Goal: Information Seeking & Learning: Learn about a topic

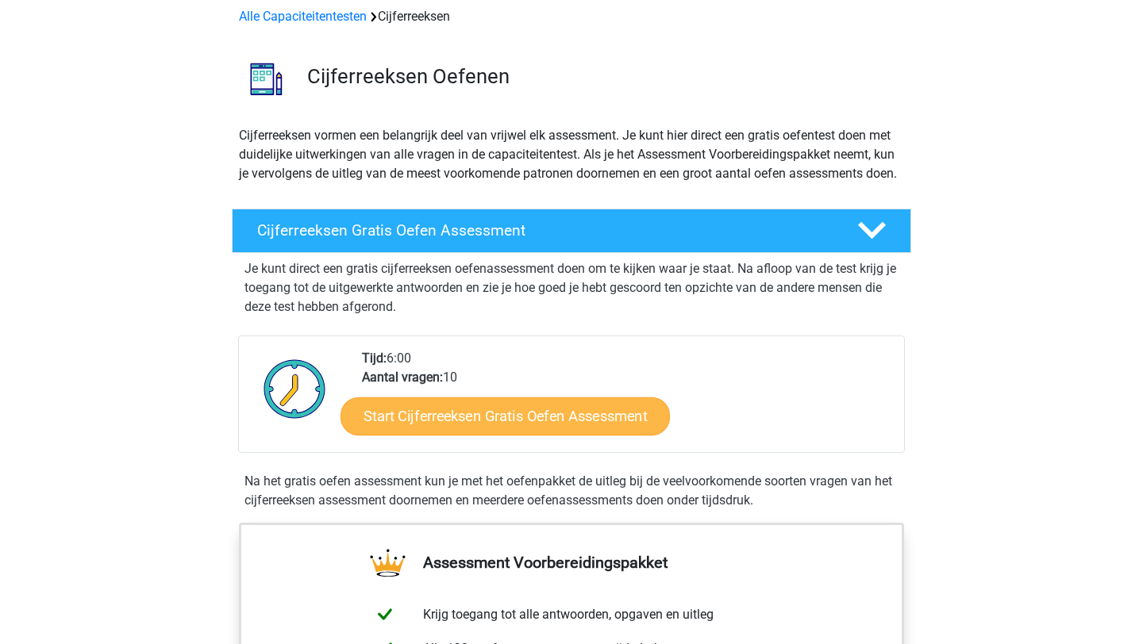
scroll to position [68, 0]
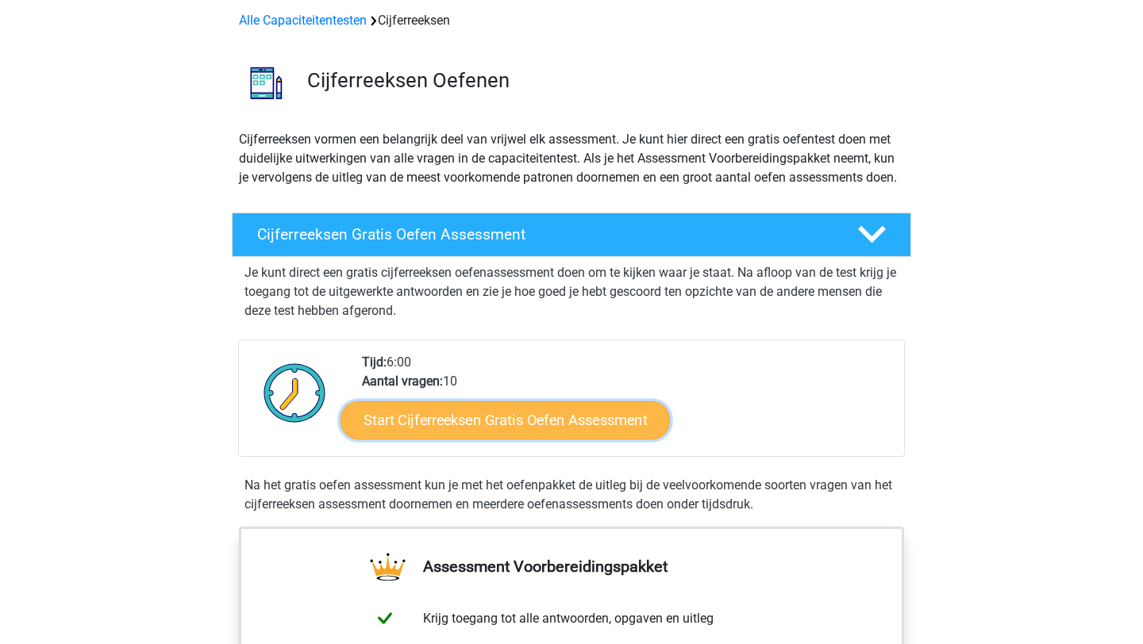
click at [465, 439] on link "Start Cijferreeksen Gratis Oefen Assessment" at bounding box center [504, 420] width 329 height 38
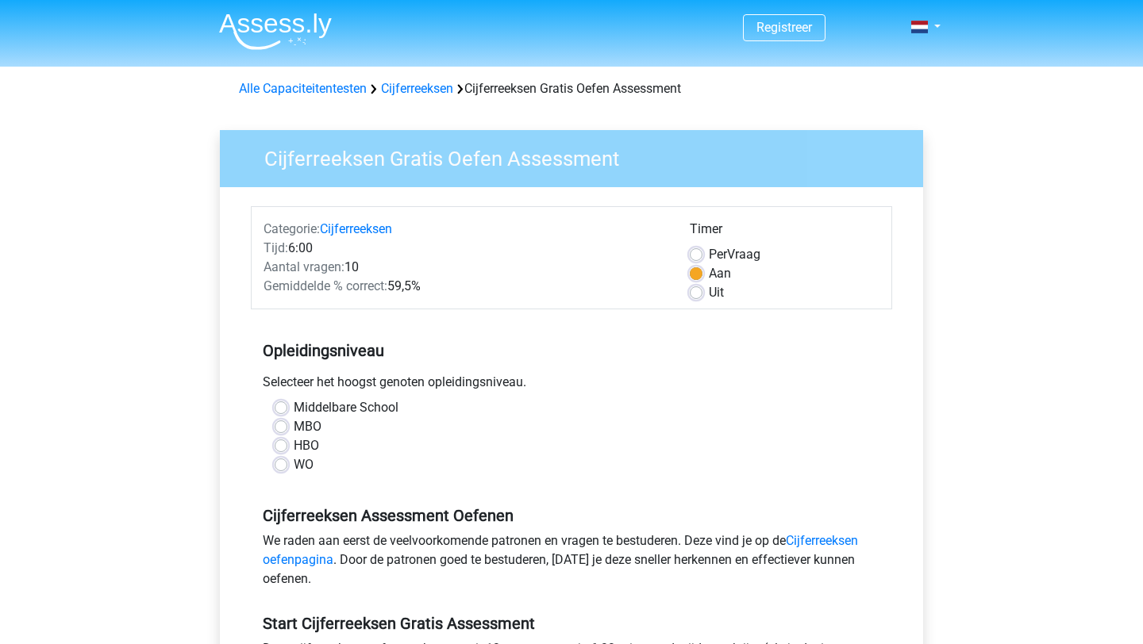
click at [294, 462] on label "WO" at bounding box center [304, 465] width 20 height 19
click at [278, 462] on input "WO" at bounding box center [281, 464] width 13 height 16
radio input "true"
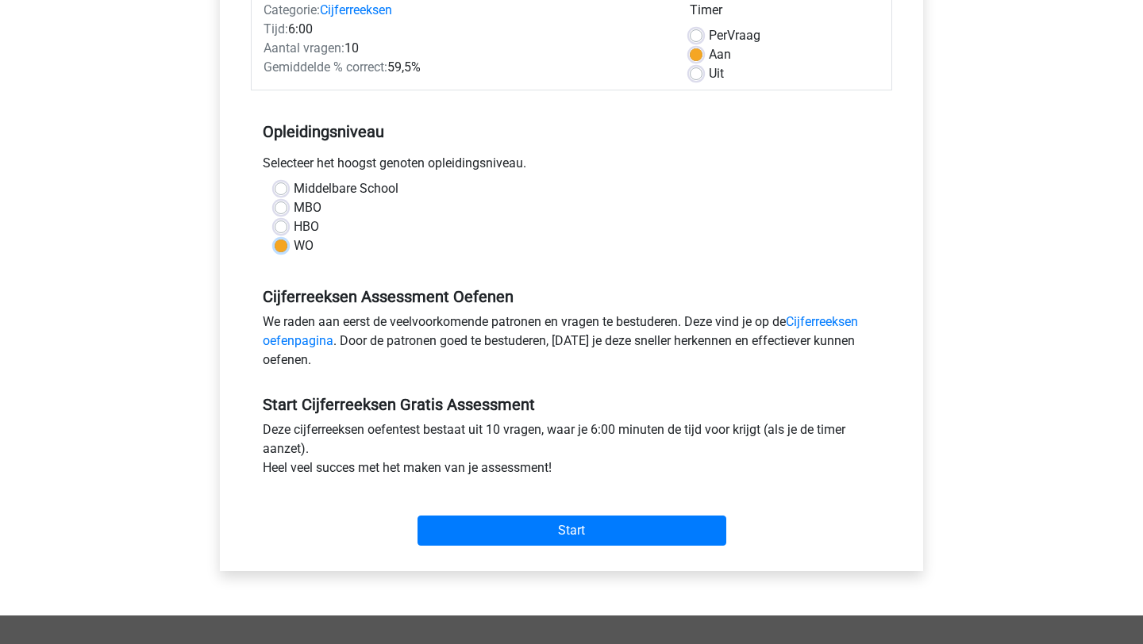
scroll to position [231, 0]
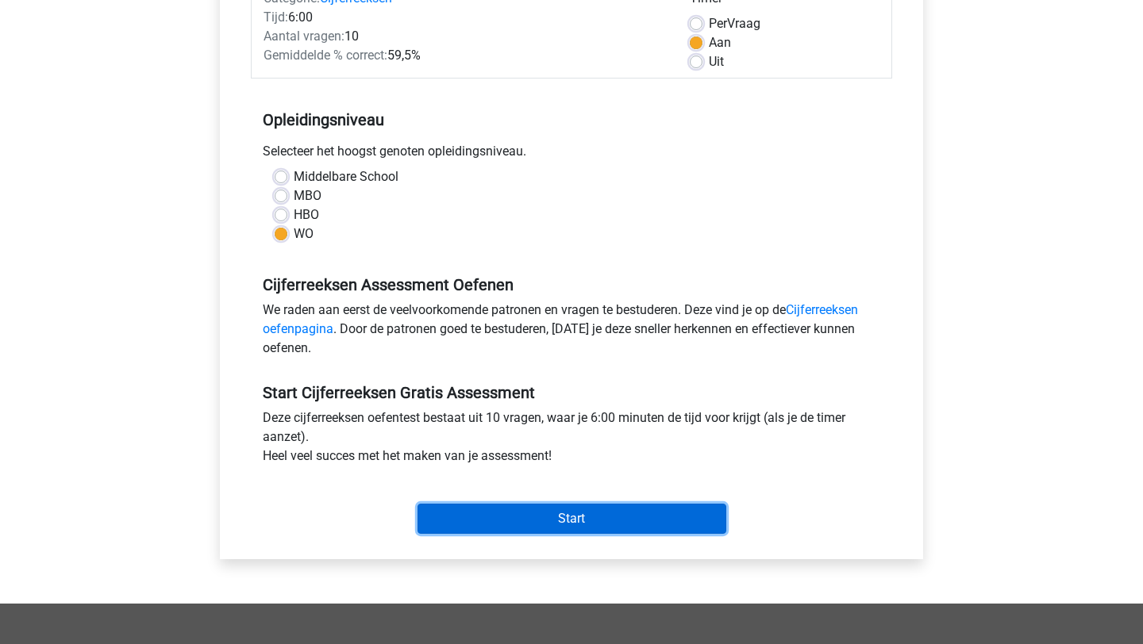
click at [564, 521] on input "Start" at bounding box center [571, 519] width 309 height 30
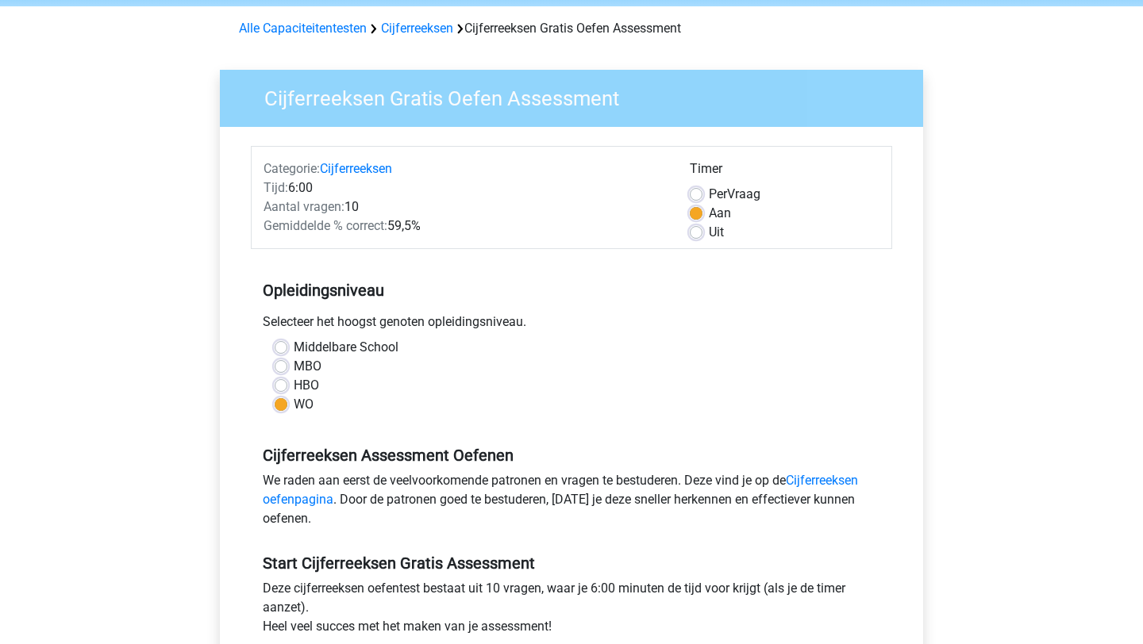
scroll to position [56, 0]
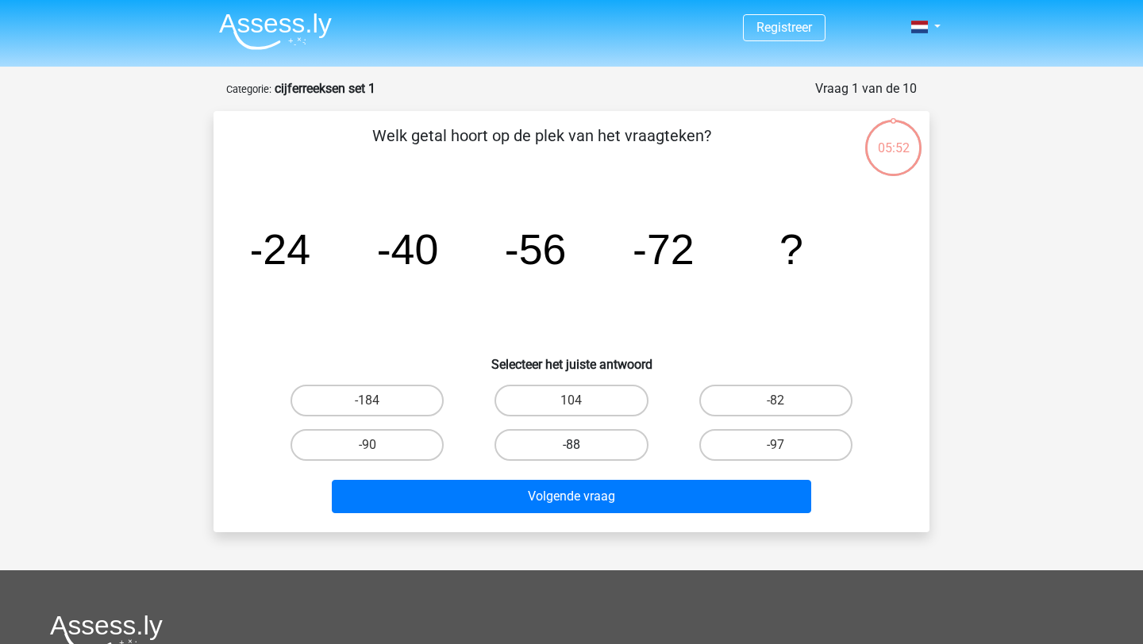
click at [540, 438] on label "-88" at bounding box center [570, 445] width 153 height 32
click at [571, 445] on input "-88" at bounding box center [576, 450] width 10 height 10
radio input "true"
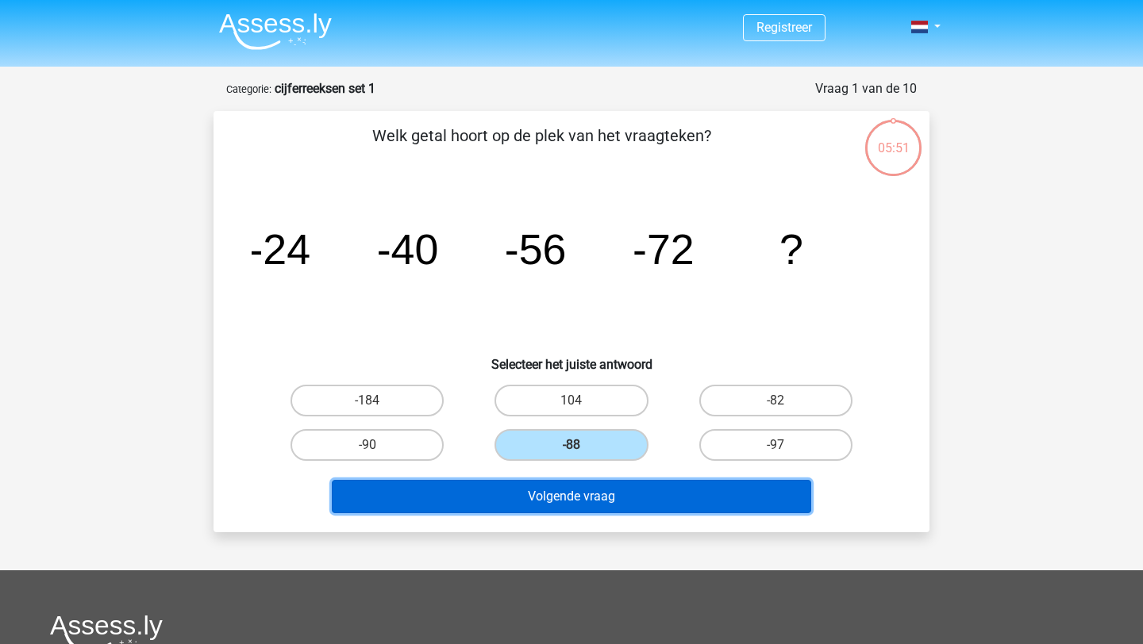
click at [555, 485] on button "Volgende vraag" at bounding box center [572, 496] width 480 height 33
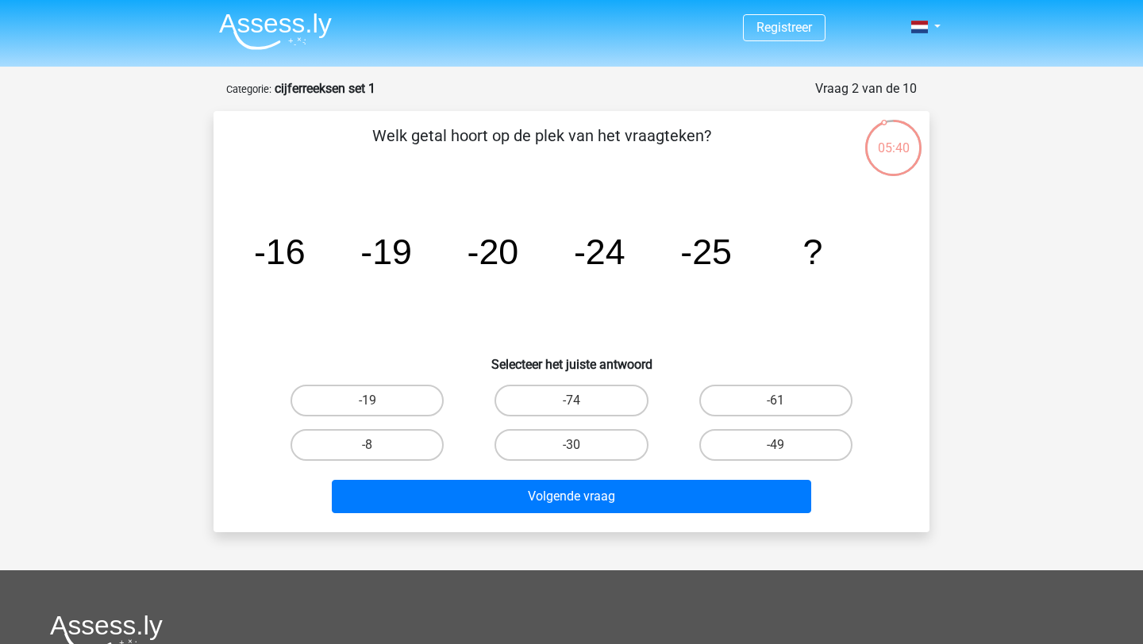
click at [579, 446] on input "-30" at bounding box center [576, 450] width 10 height 10
radio input "true"
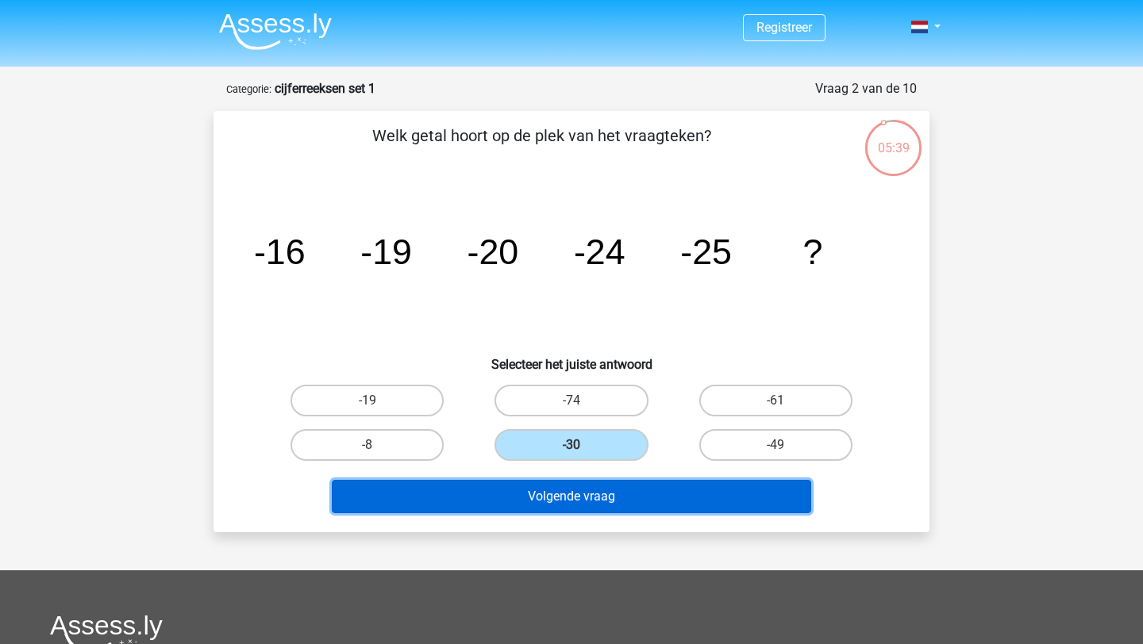
click at [578, 500] on button "Volgende vraag" at bounding box center [572, 496] width 480 height 33
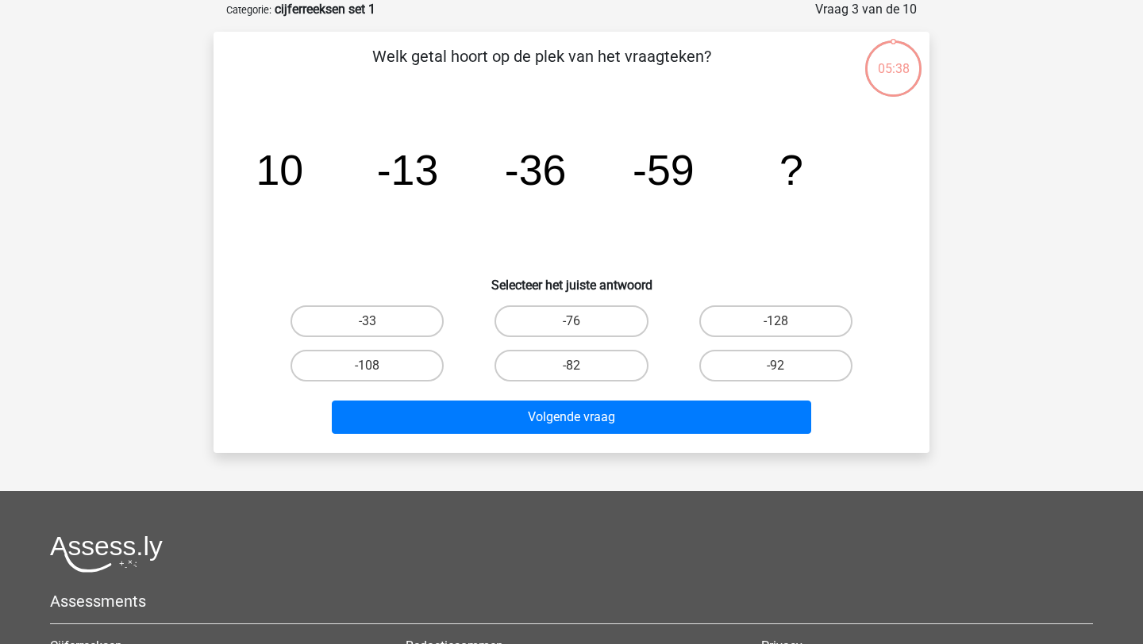
scroll to position [22, 0]
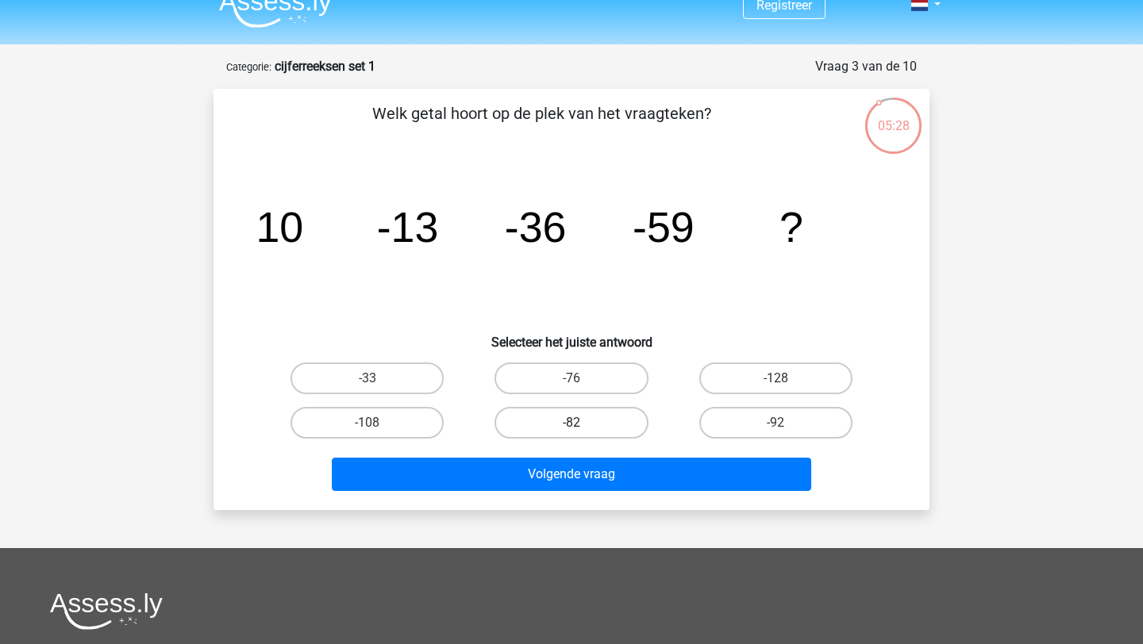
click at [548, 415] on label "-82" at bounding box center [570, 423] width 153 height 32
click at [571, 423] on input "-82" at bounding box center [576, 428] width 10 height 10
radio input "true"
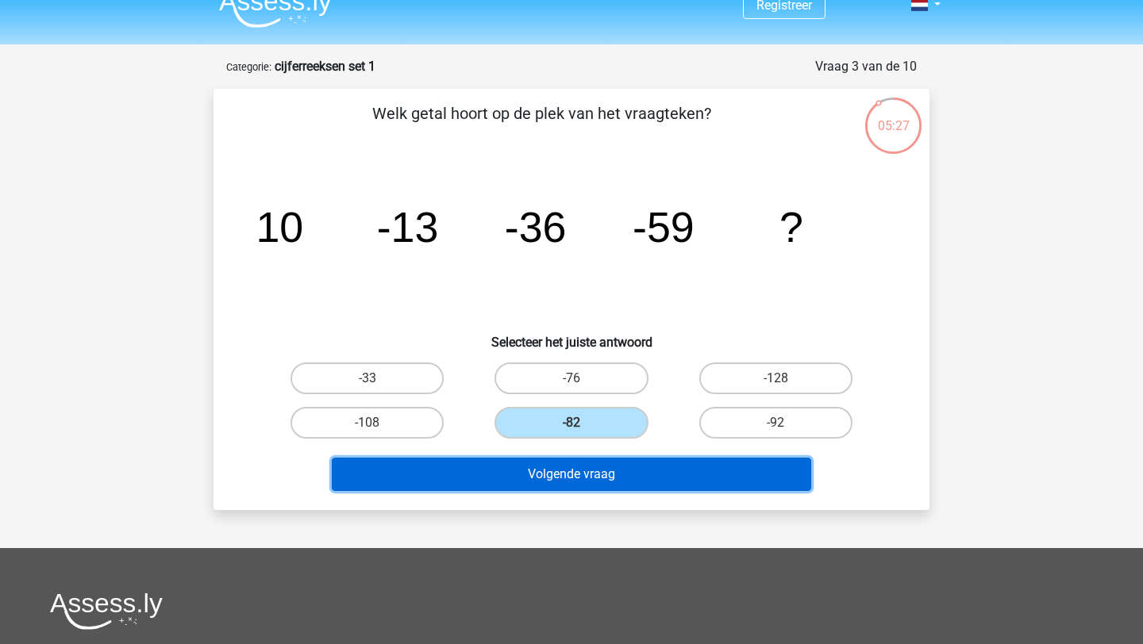
click at [552, 476] on button "Volgende vraag" at bounding box center [572, 474] width 480 height 33
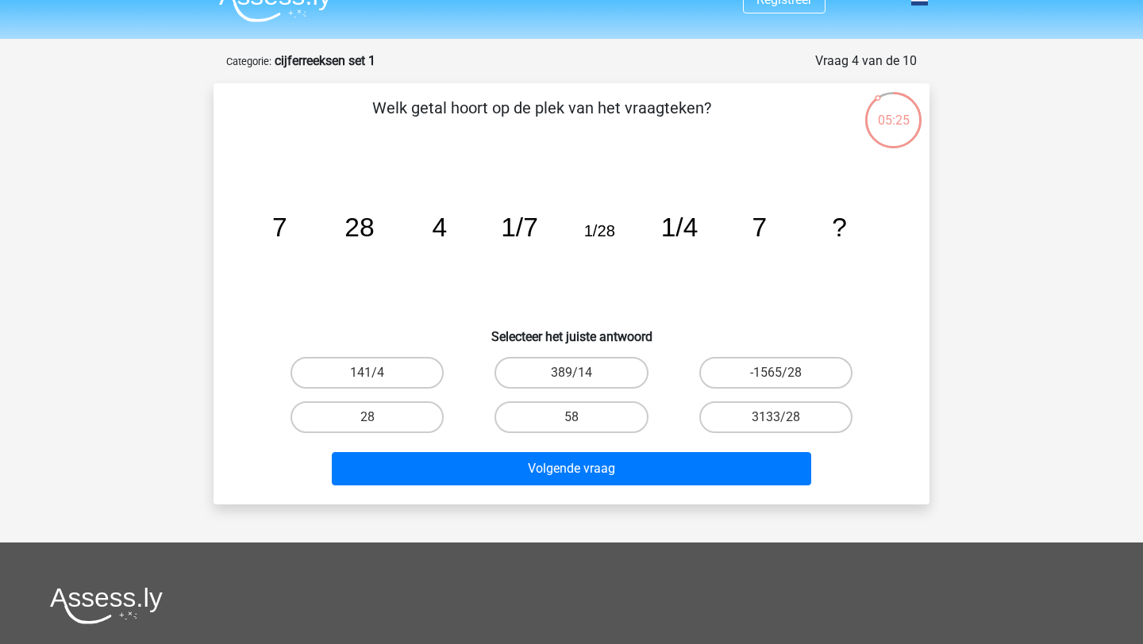
scroll to position [0, 0]
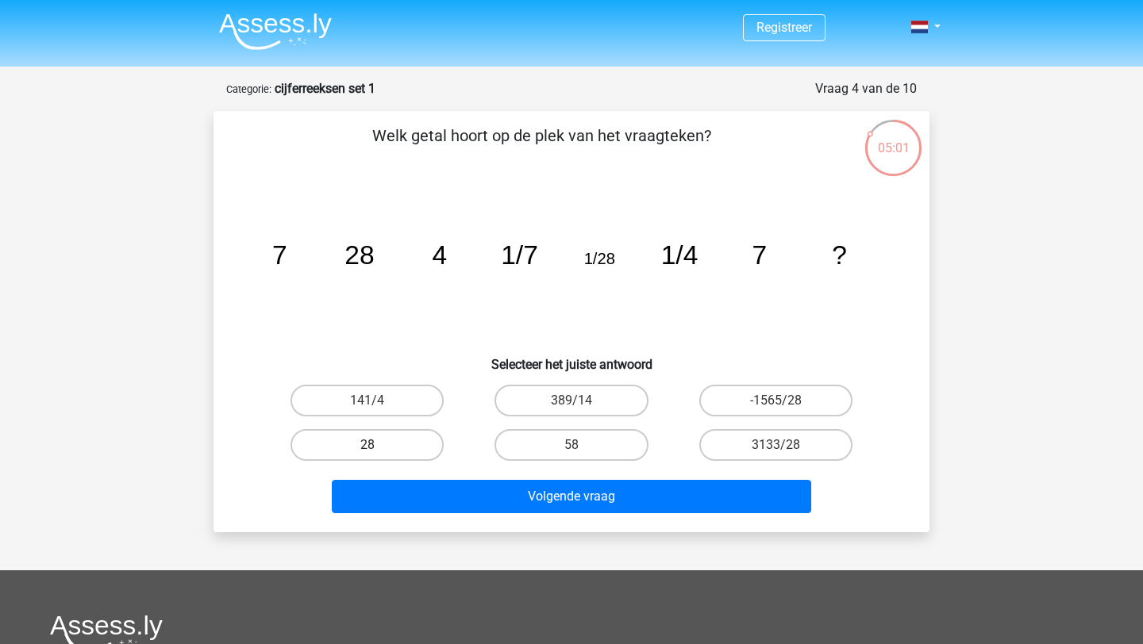
click at [409, 446] on label "28" at bounding box center [366, 445] width 153 height 32
click at [378, 446] on input "28" at bounding box center [372, 450] width 10 height 10
radio input "true"
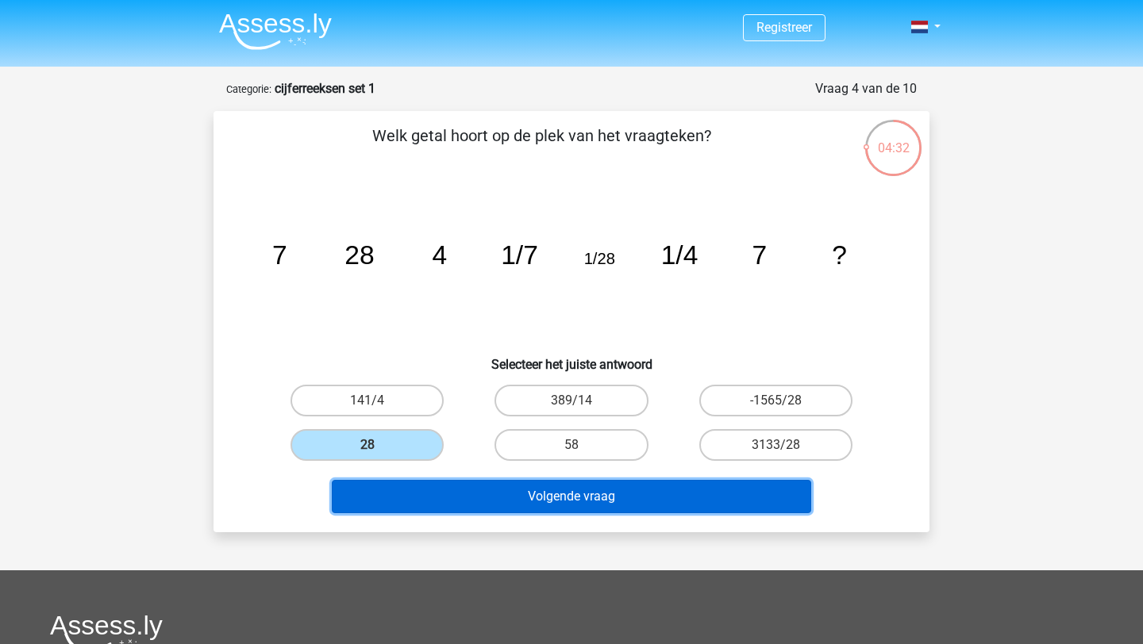
click at [611, 493] on button "Volgende vraag" at bounding box center [572, 496] width 480 height 33
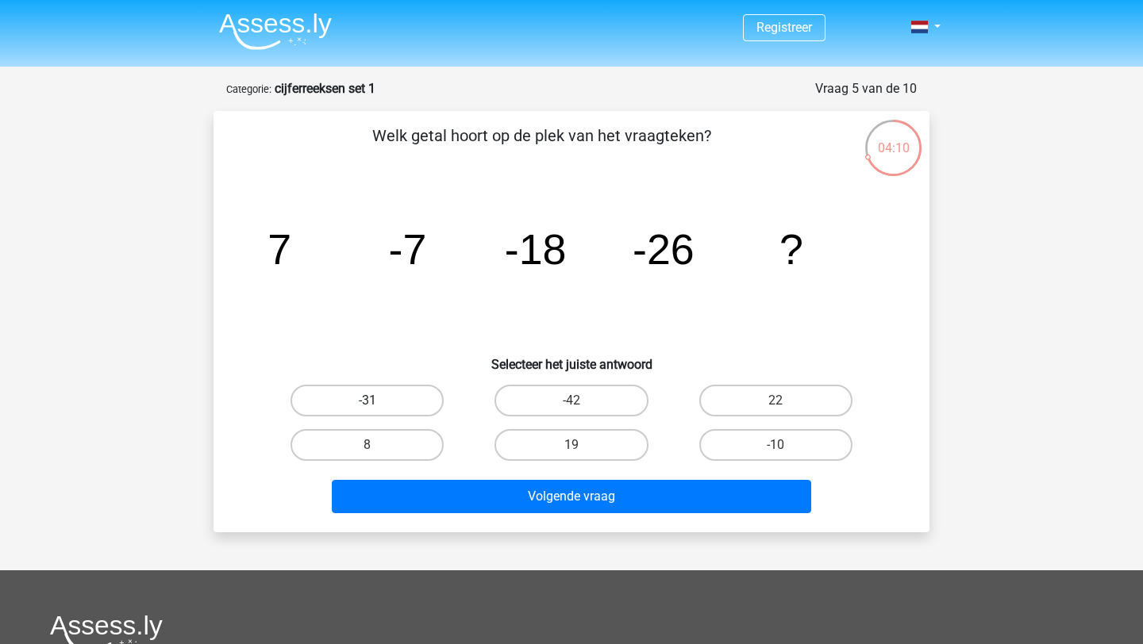
click at [419, 398] on label "-31" at bounding box center [366, 401] width 153 height 32
click at [378, 401] on input "-31" at bounding box center [372, 406] width 10 height 10
radio input "true"
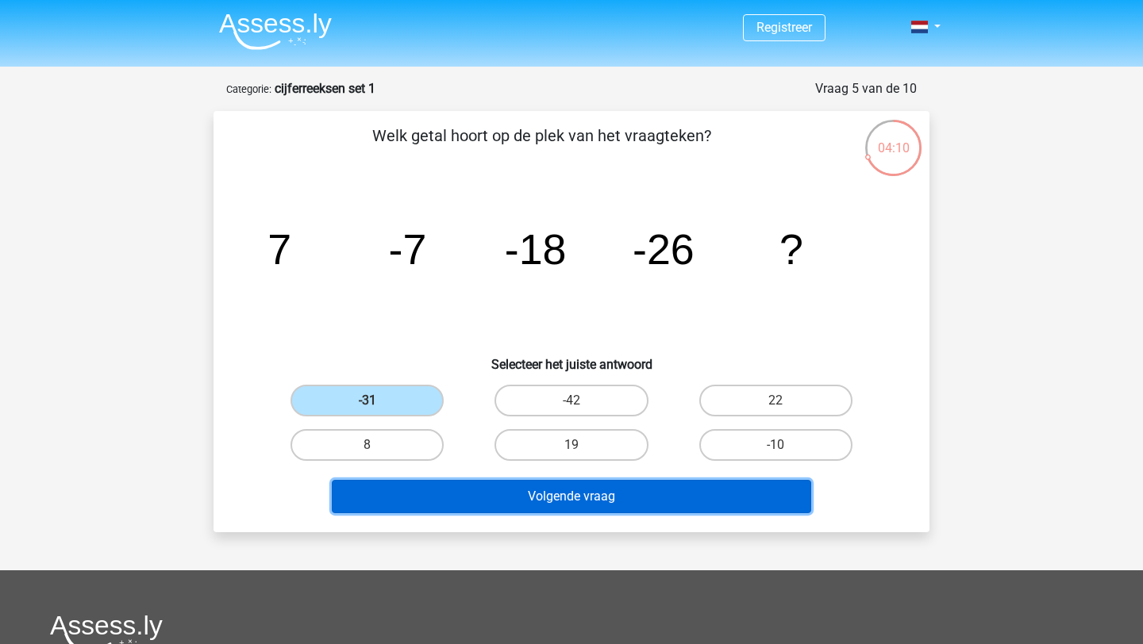
click at [580, 500] on button "Volgende vraag" at bounding box center [572, 496] width 480 height 33
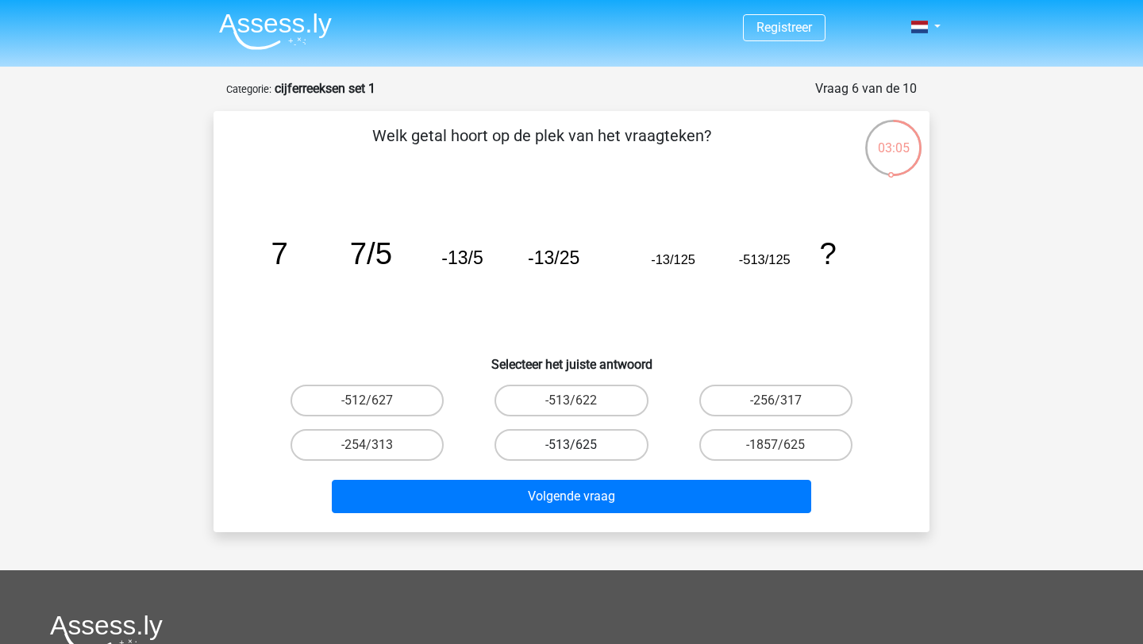
click at [604, 444] on label "-513/625" at bounding box center [570, 445] width 153 height 32
click at [582, 445] on input "-513/625" at bounding box center [576, 450] width 10 height 10
radio input "true"
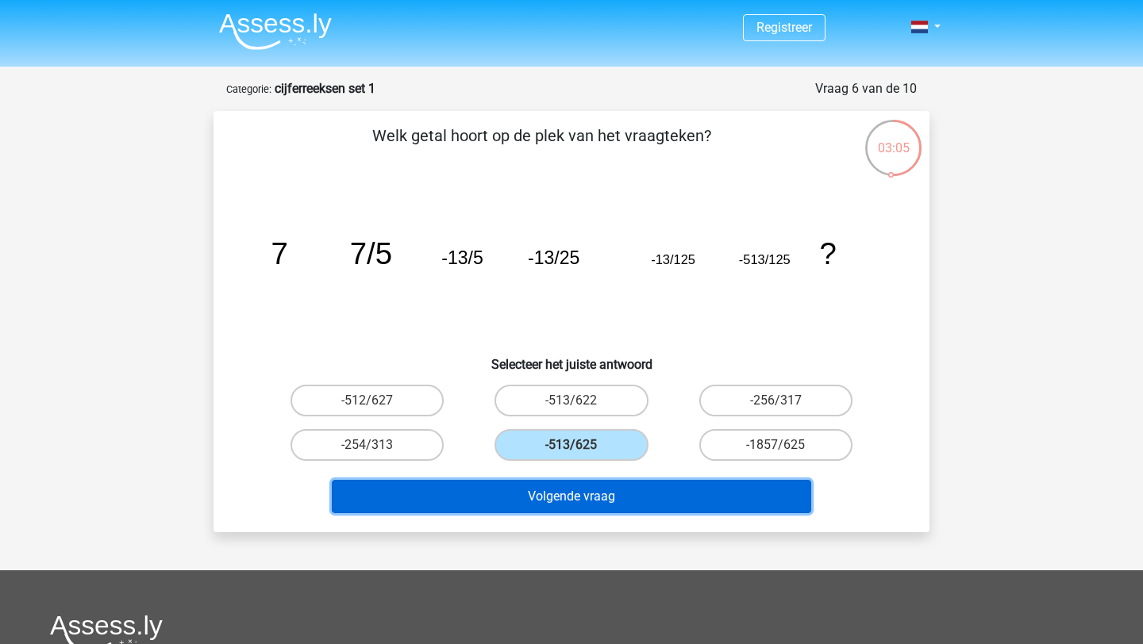
click at [598, 492] on button "Volgende vraag" at bounding box center [572, 496] width 480 height 33
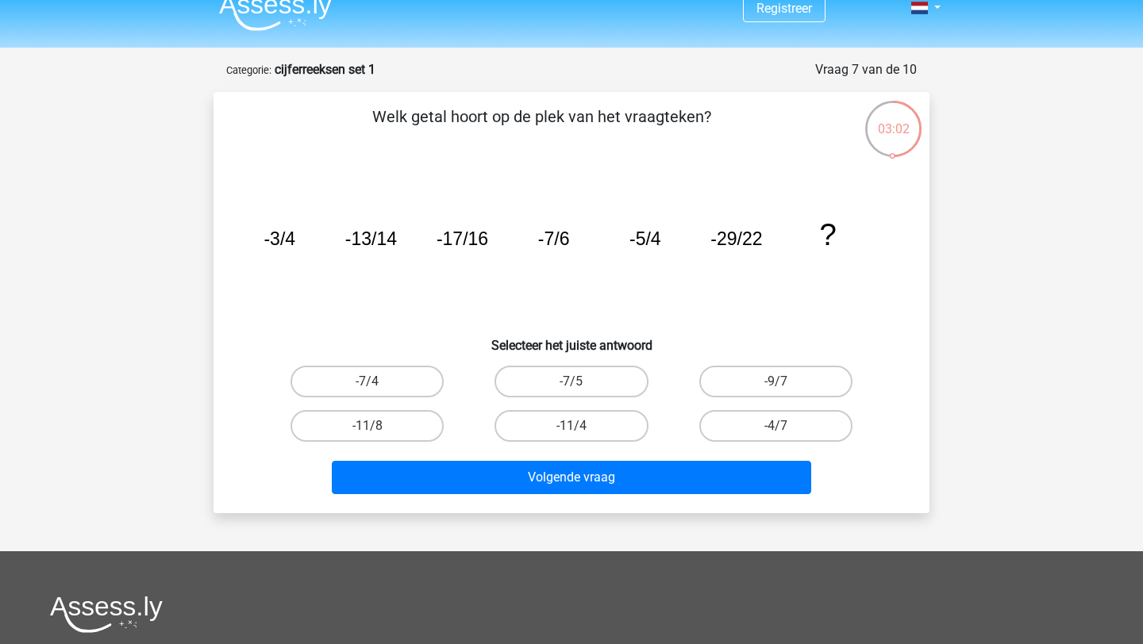
scroll to position [17, 0]
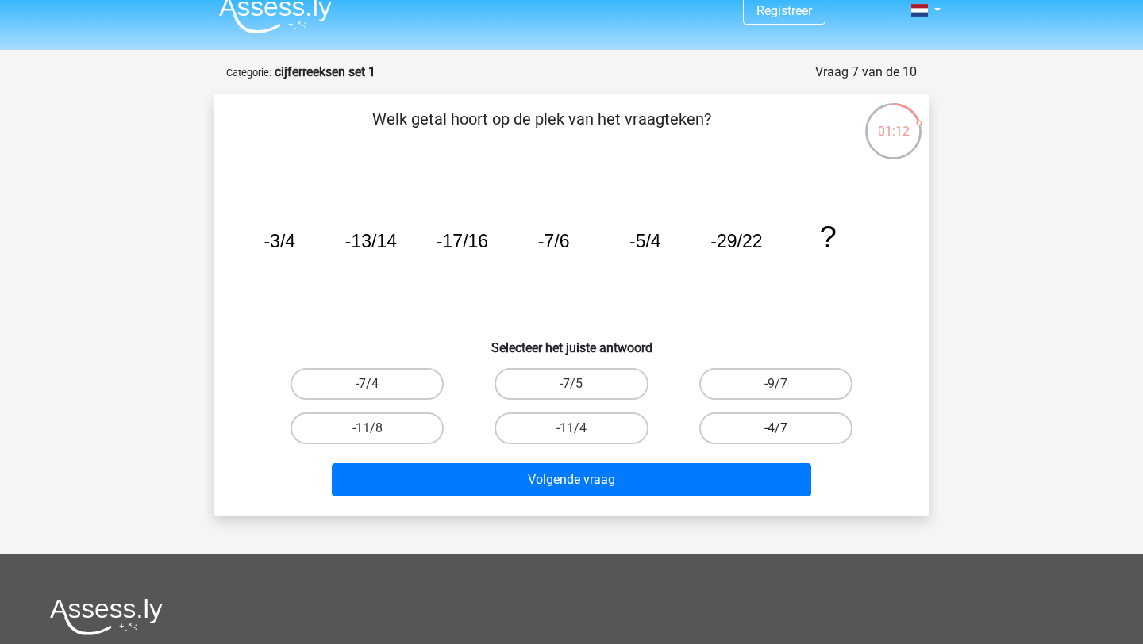
click at [725, 424] on label "-4/7" at bounding box center [775, 429] width 153 height 32
click at [775, 429] on input "-4/7" at bounding box center [780, 434] width 10 height 10
radio input "true"
click at [563, 433] on label "-11/4" at bounding box center [570, 429] width 153 height 32
click at [571, 433] on input "-11/4" at bounding box center [576, 434] width 10 height 10
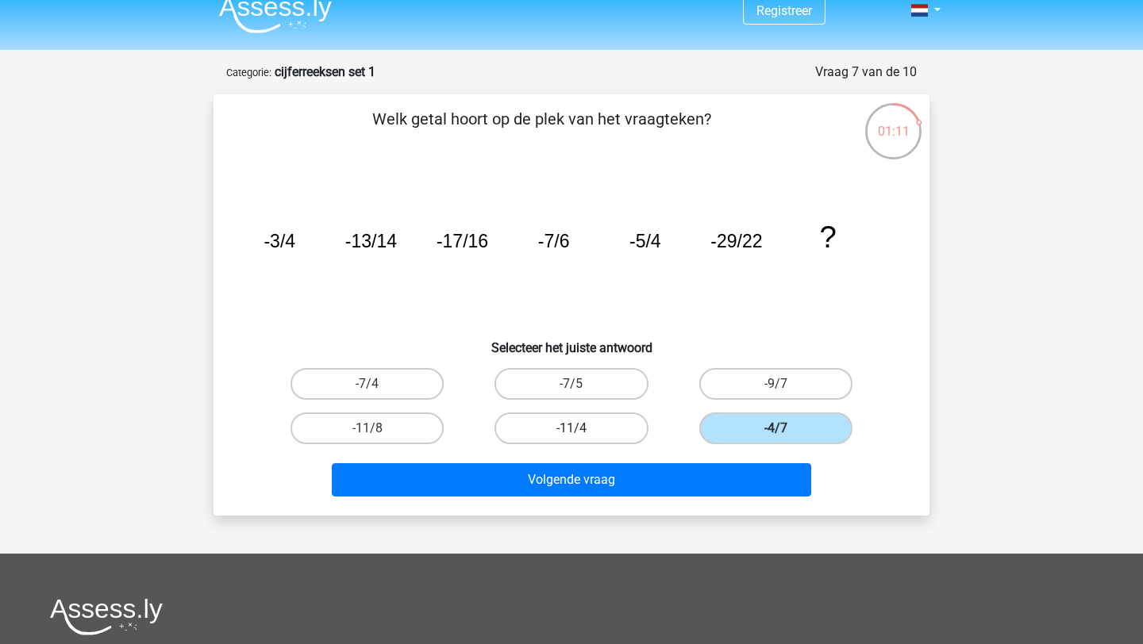
radio input "true"
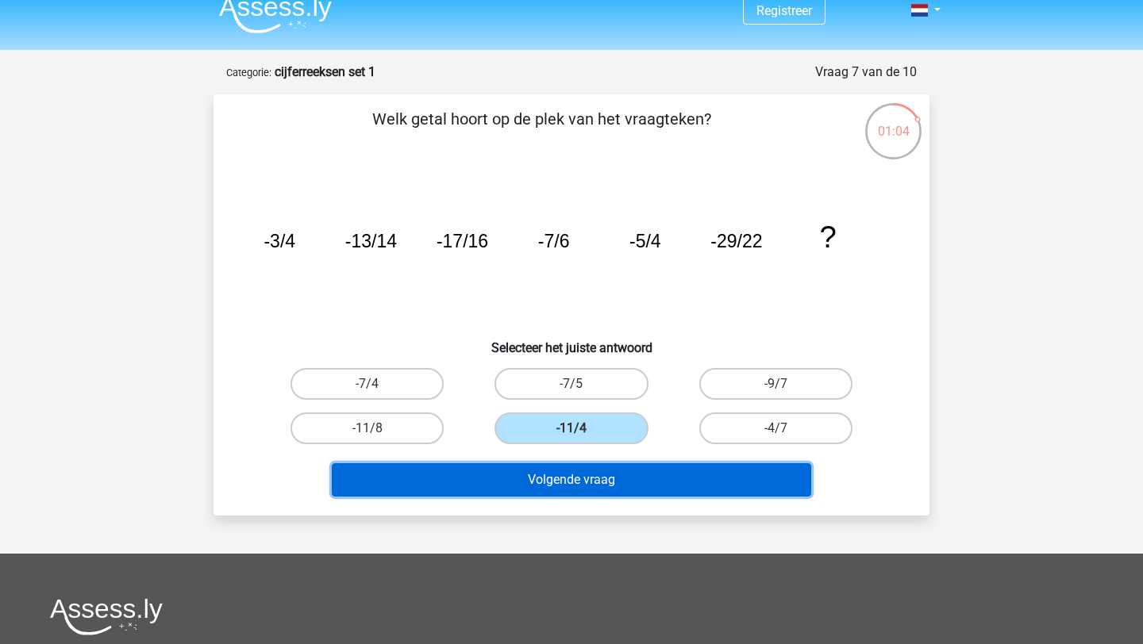
click at [539, 477] on button "Volgende vraag" at bounding box center [572, 480] width 480 height 33
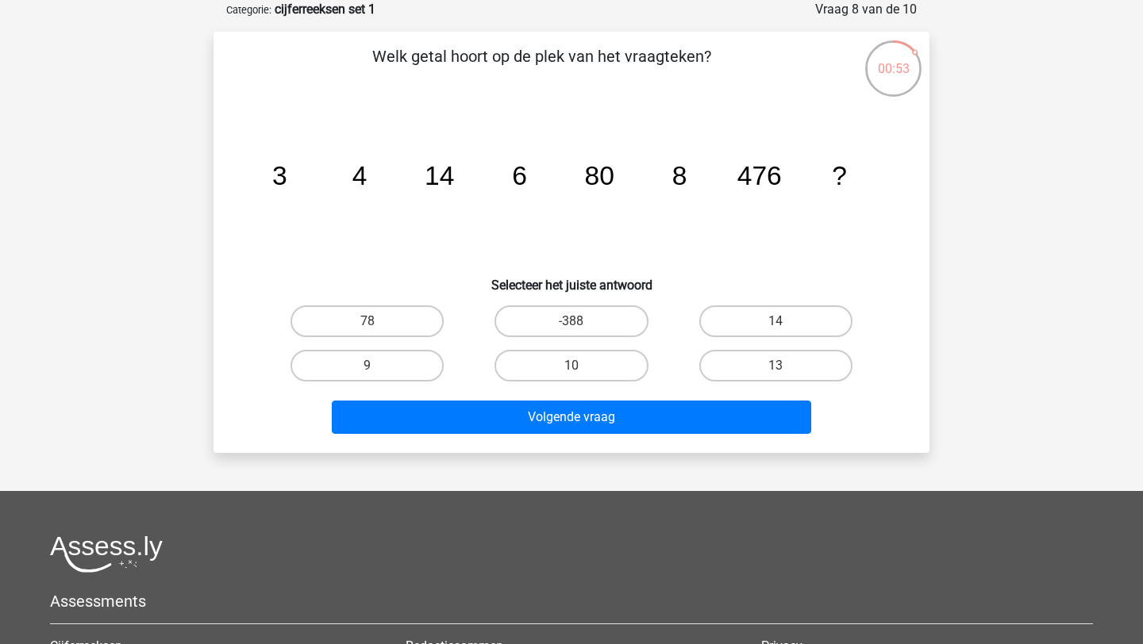
scroll to position [58, 0]
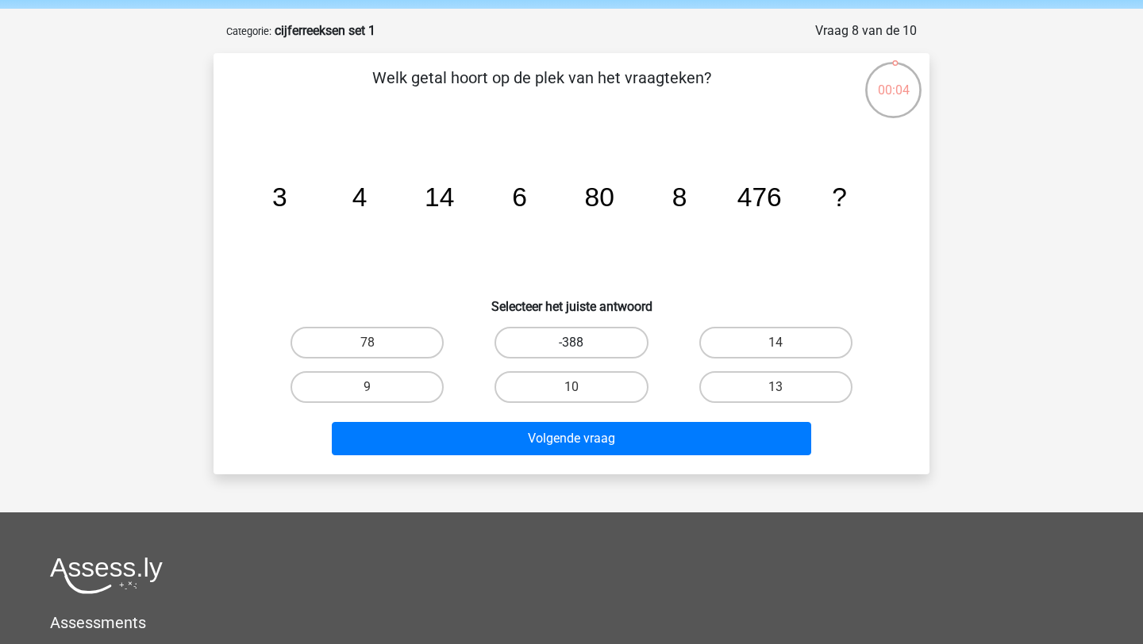
click at [588, 329] on label "-388" at bounding box center [570, 343] width 153 height 32
click at [582, 343] on input "-388" at bounding box center [576, 348] width 10 height 10
radio input "true"
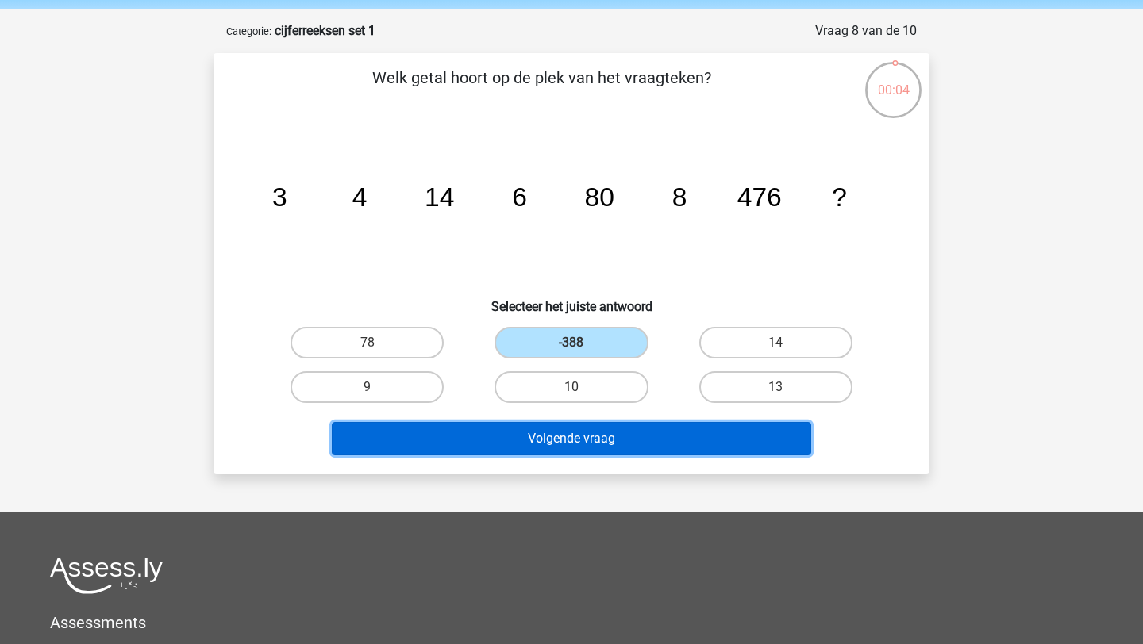
click at [615, 444] on button "Volgende vraag" at bounding box center [572, 438] width 480 height 33
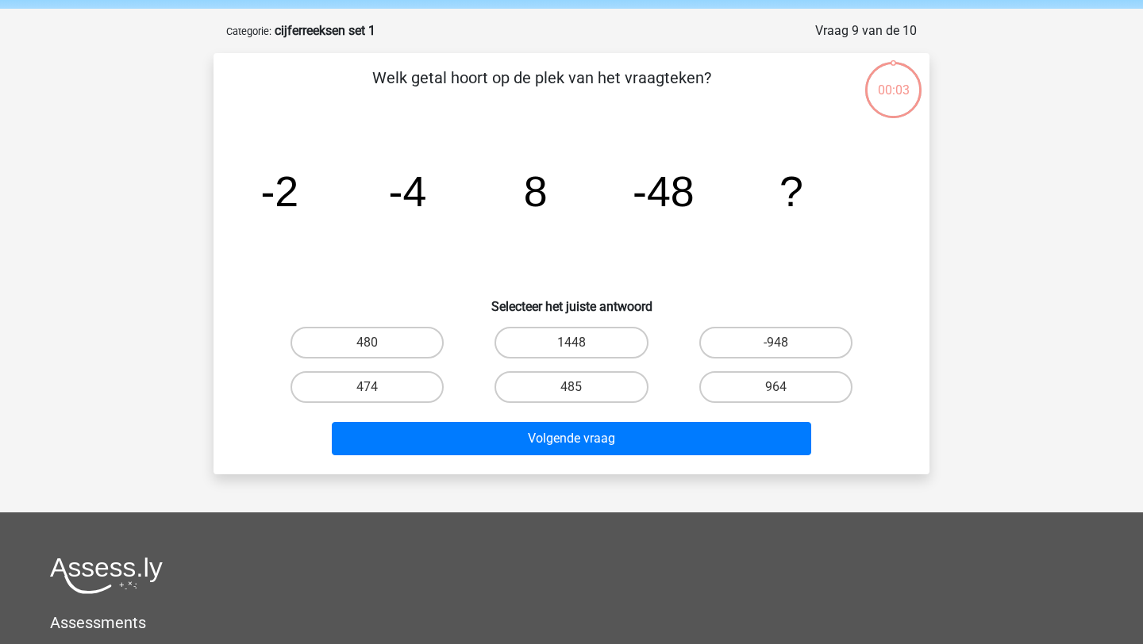
scroll to position [79, 0]
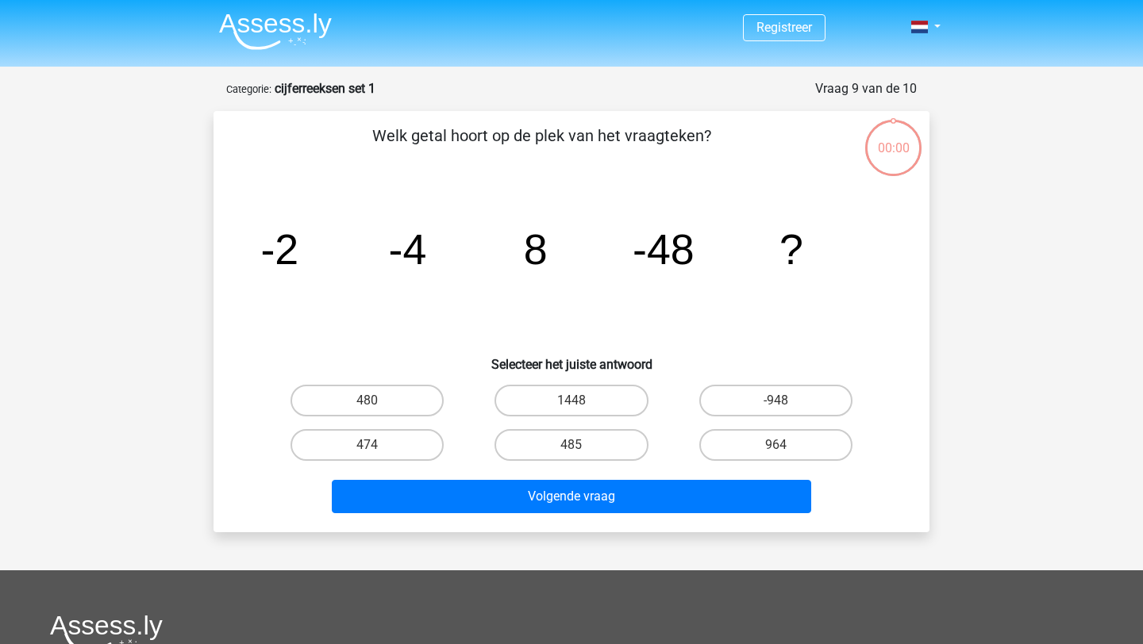
scroll to position [79, 0]
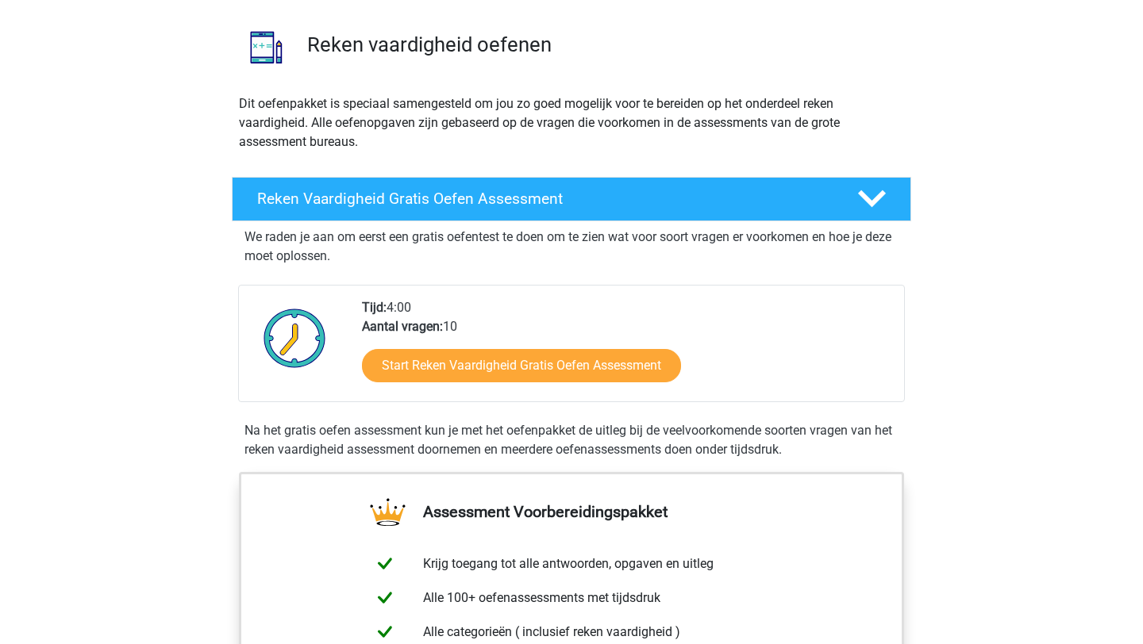
scroll to position [120, 0]
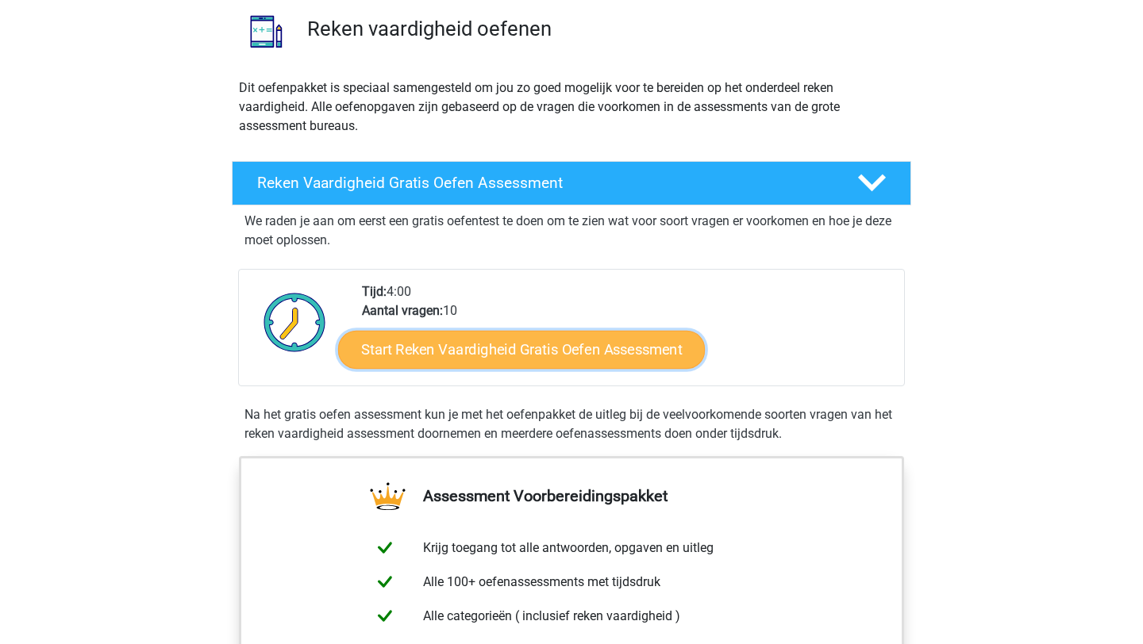
click at [439, 355] on link "Start Reken Vaardigheid Gratis Oefen Assessment" at bounding box center [521, 349] width 367 height 38
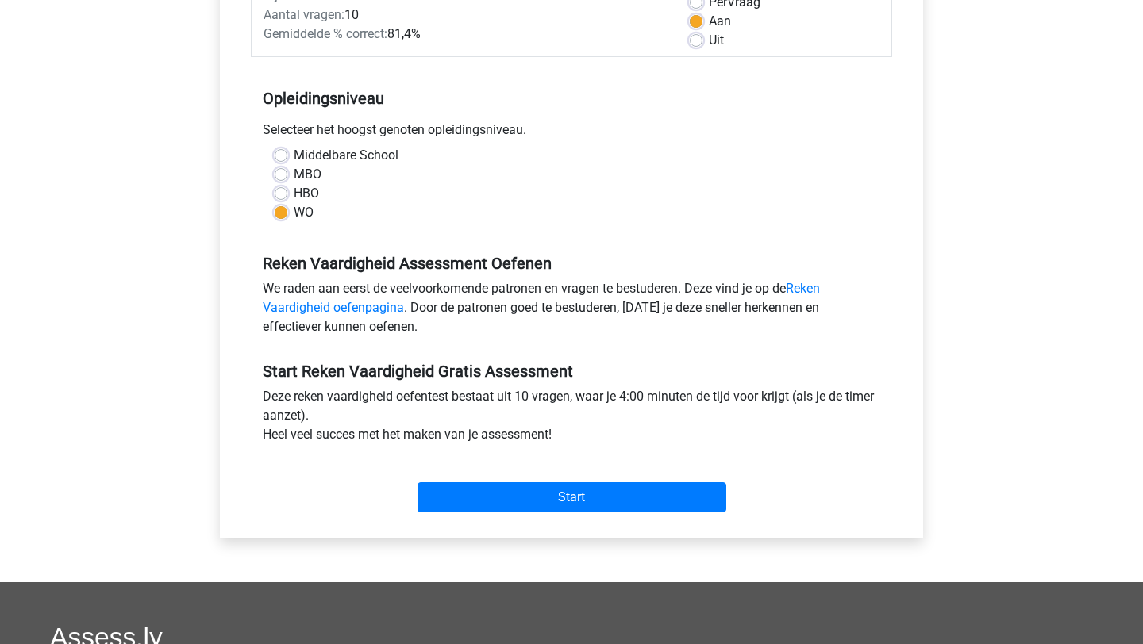
scroll to position [260, 0]
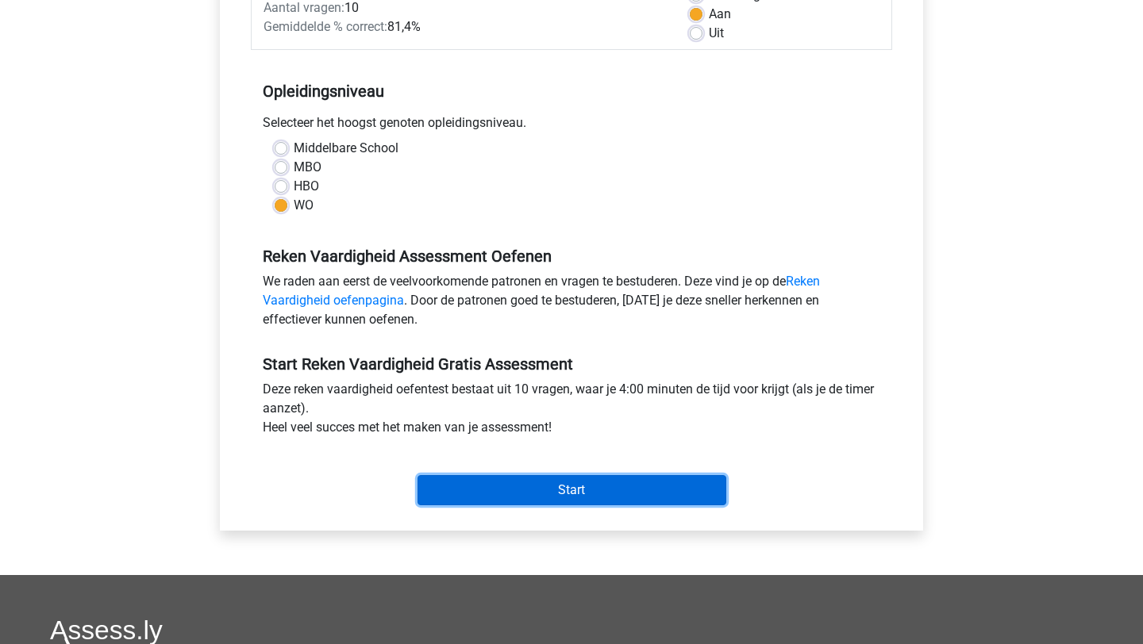
click at [464, 498] on input "Start" at bounding box center [571, 490] width 309 height 30
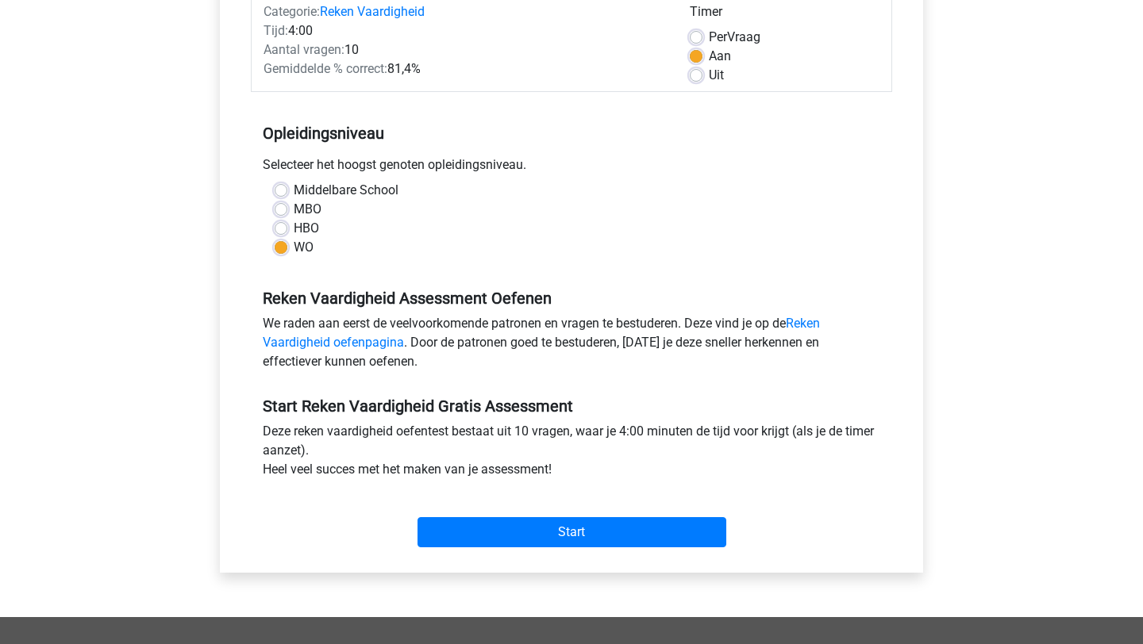
scroll to position [208, 0]
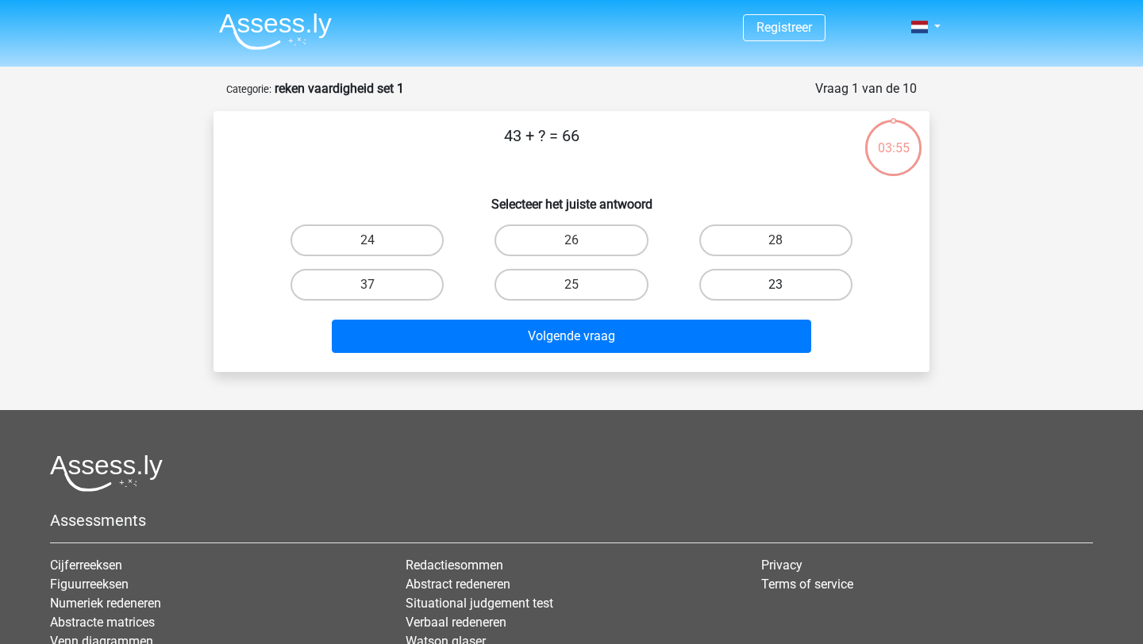
click at [733, 285] on label "23" at bounding box center [775, 285] width 153 height 32
click at [775, 285] on input "23" at bounding box center [780, 290] width 10 height 10
radio input "true"
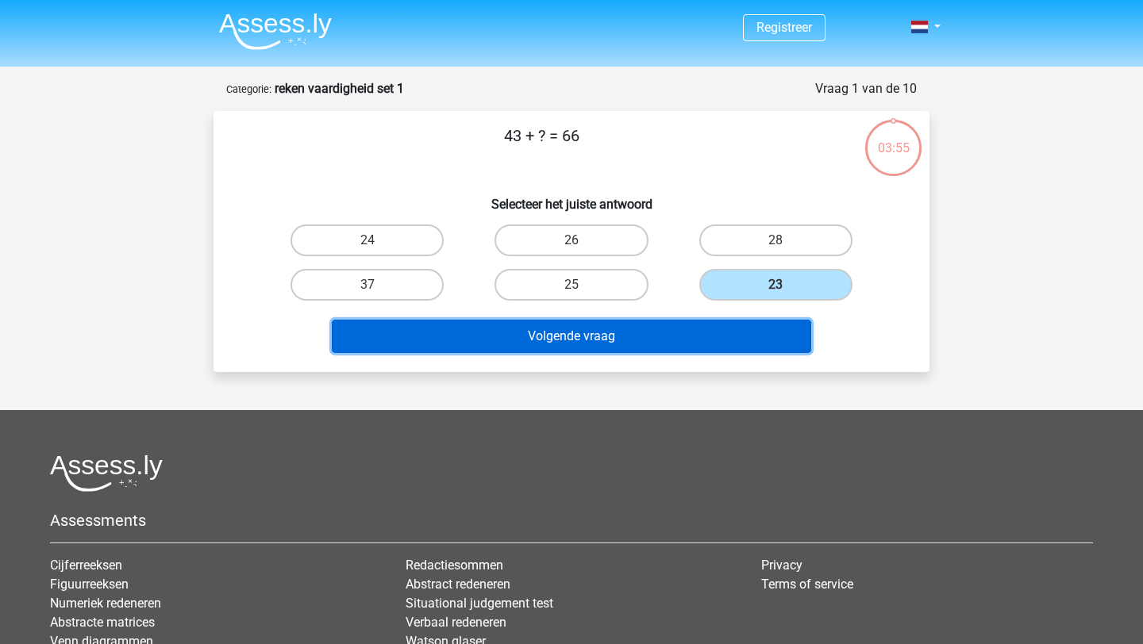
click at [674, 334] on button "Volgende vraag" at bounding box center [572, 336] width 480 height 33
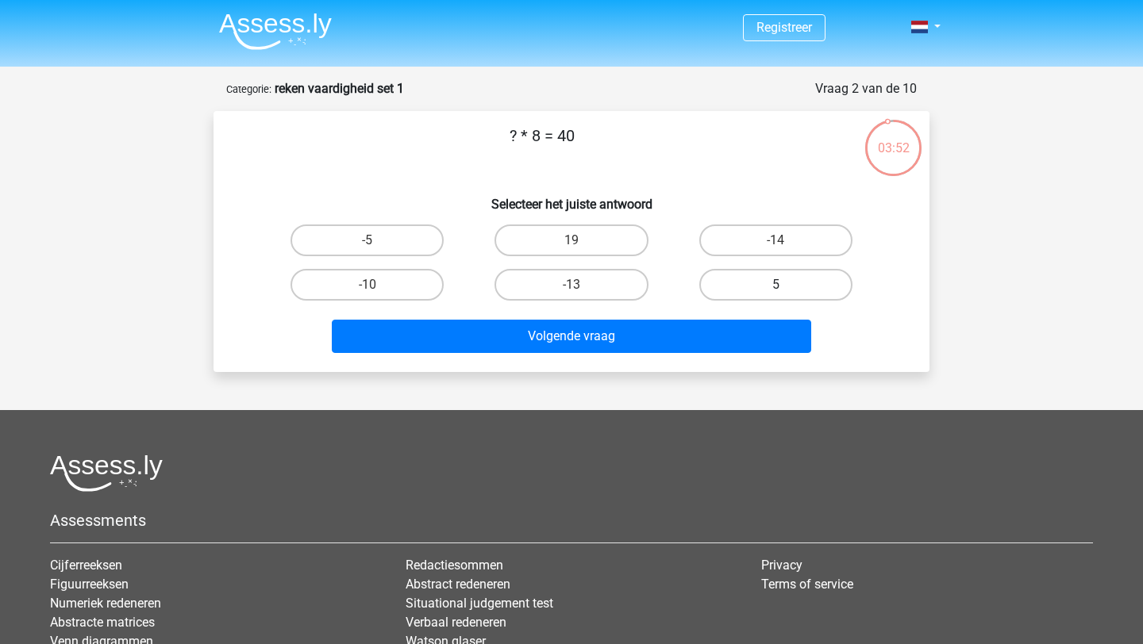
click at [714, 288] on label "5" at bounding box center [775, 285] width 153 height 32
click at [775, 288] on input "5" at bounding box center [780, 290] width 10 height 10
radio input "true"
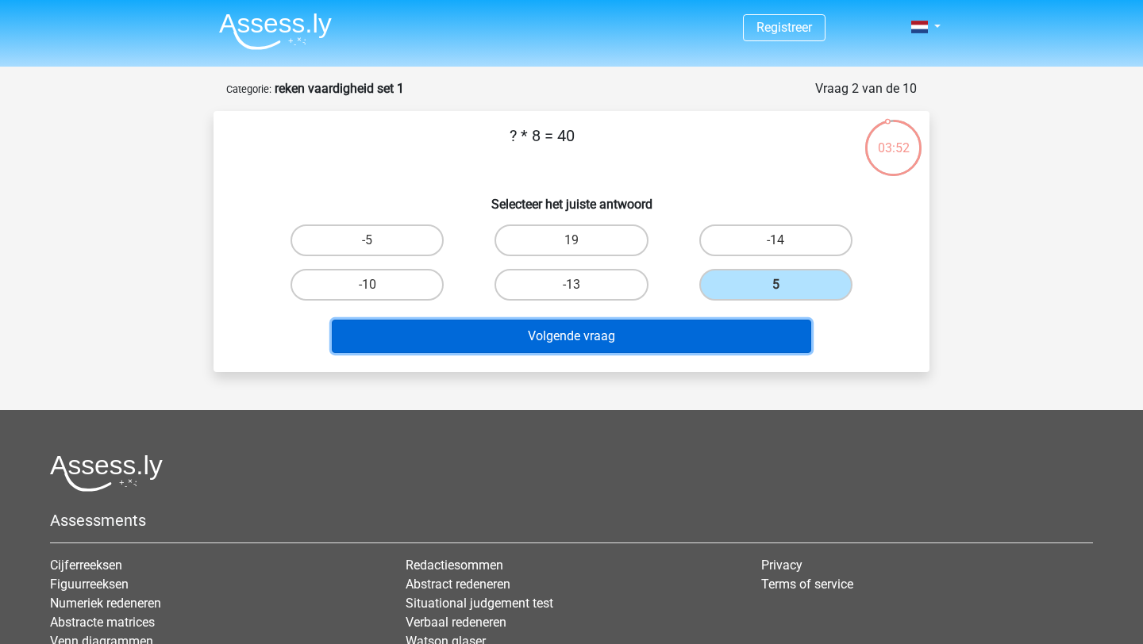
click at [656, 339] on button "Volgende vraag" at bounding box center [572, 336] width 480 height 33
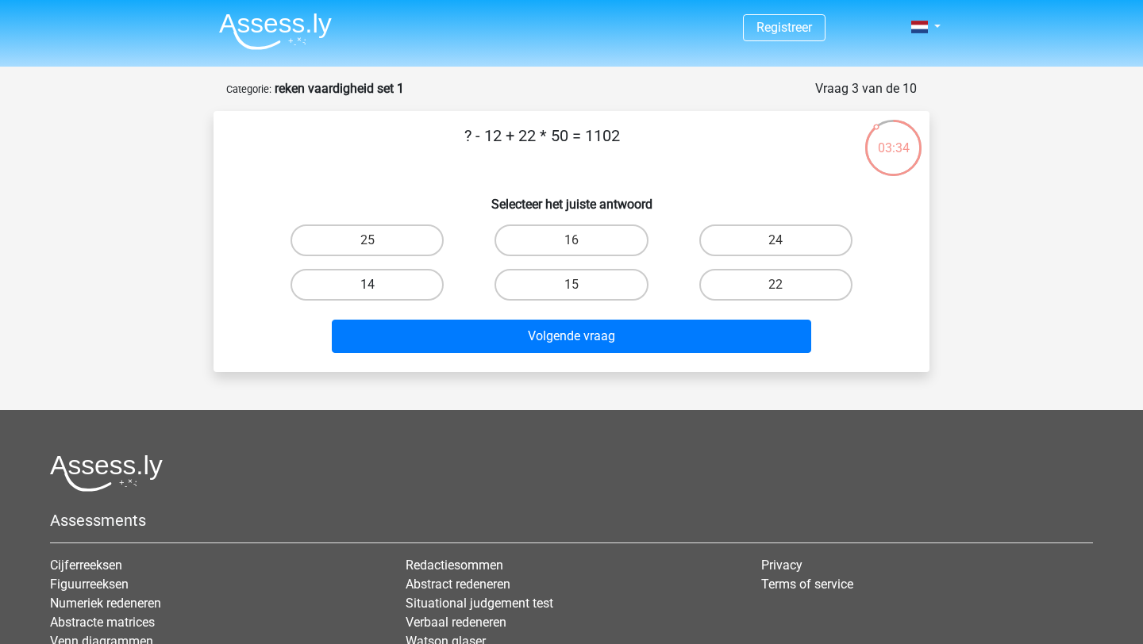
click at [414, 277] on label "14" at bounding box center [366, 285] width 153 height 32
click at [378, 285] on input "14" at bounding box center [372, 290] width 10 height 10
radio input "true"
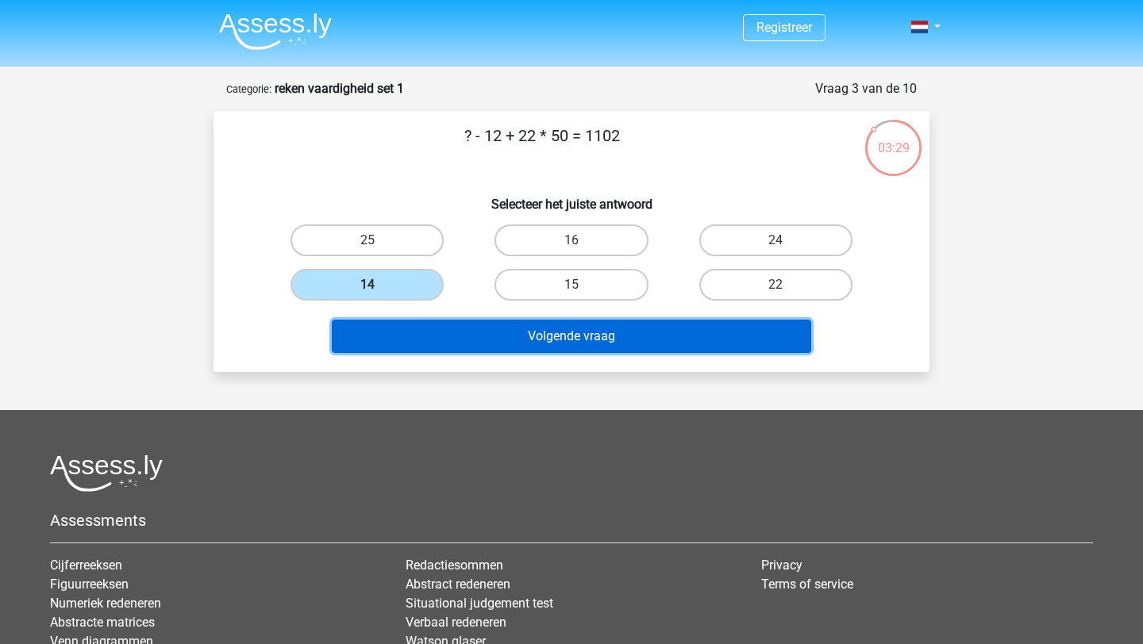
click at [496, 335] on button "Volgende vraag" at bounding box center [572, 336] width 480 height 33
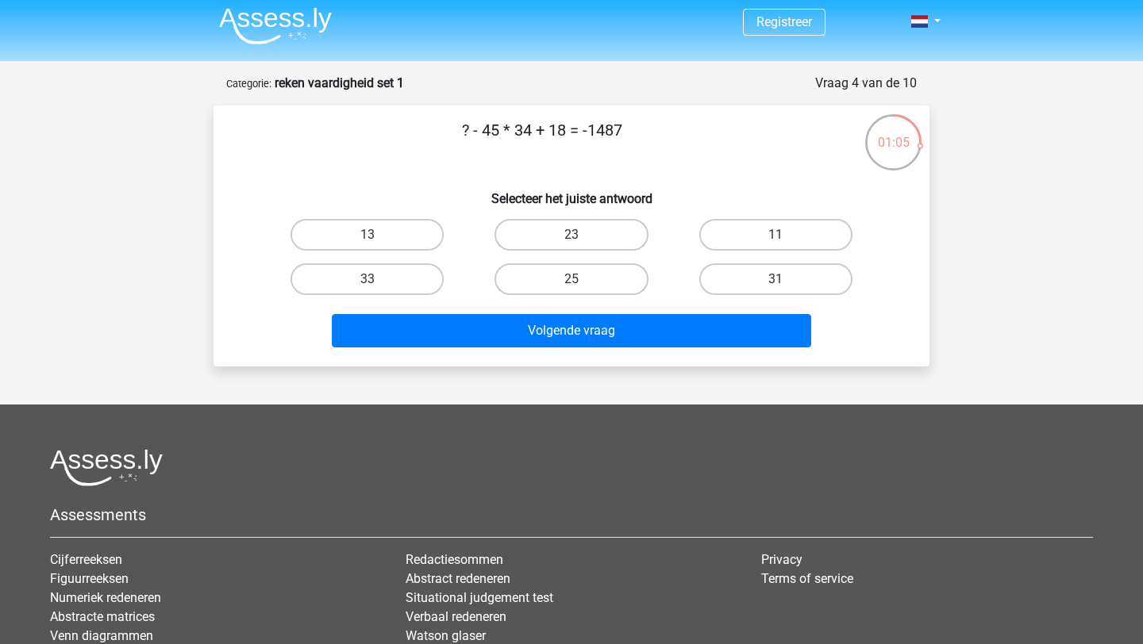
scroll to position [7, 0]
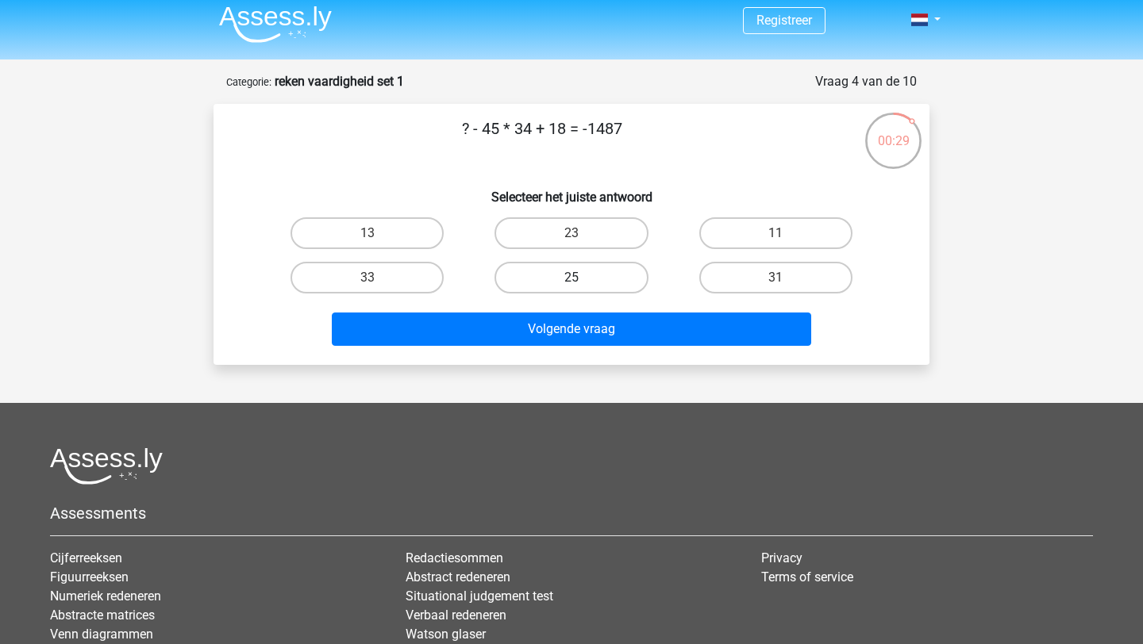
click at [527, 275] on label "25" at bounding box center [570, 278] width 153 height 32
click at [571, 278] on input "25" at bounding box center [576, 283] width 10 height 10
radio input "true"
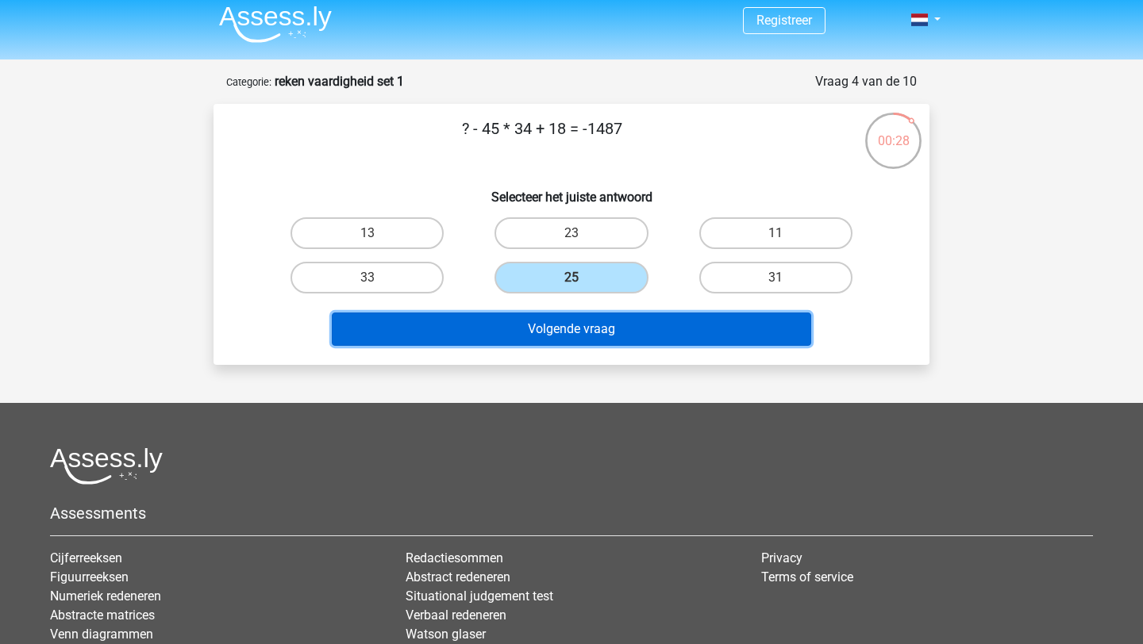
click at [562, 332] on button "Volgende vraag" at bounding box center [572, 329] width 480 height 33
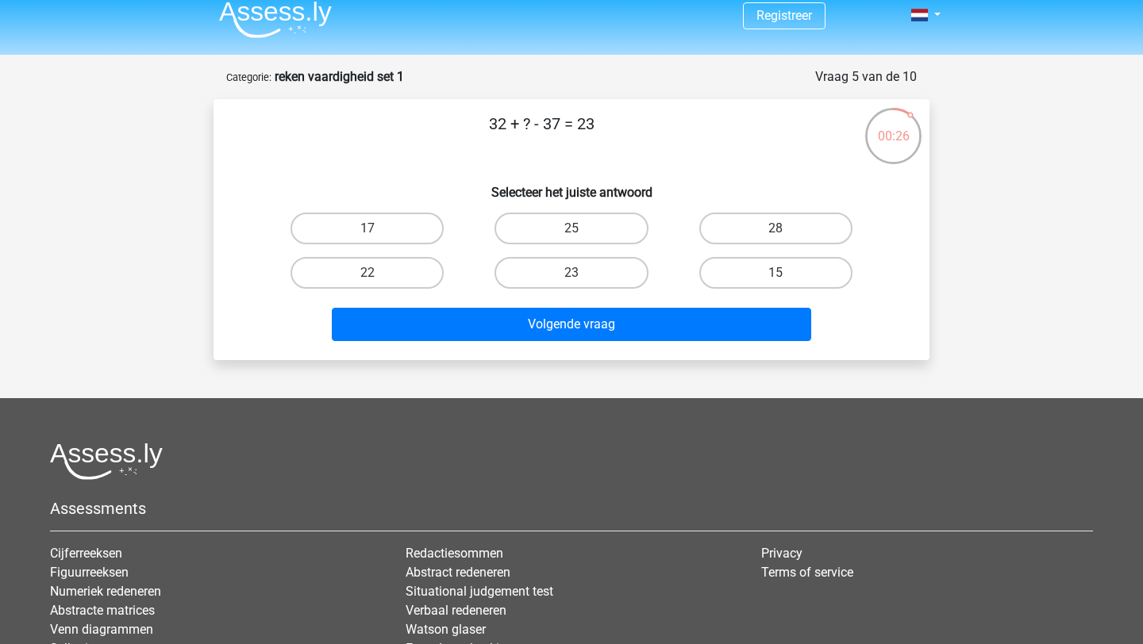
scroll to position [0, 0]
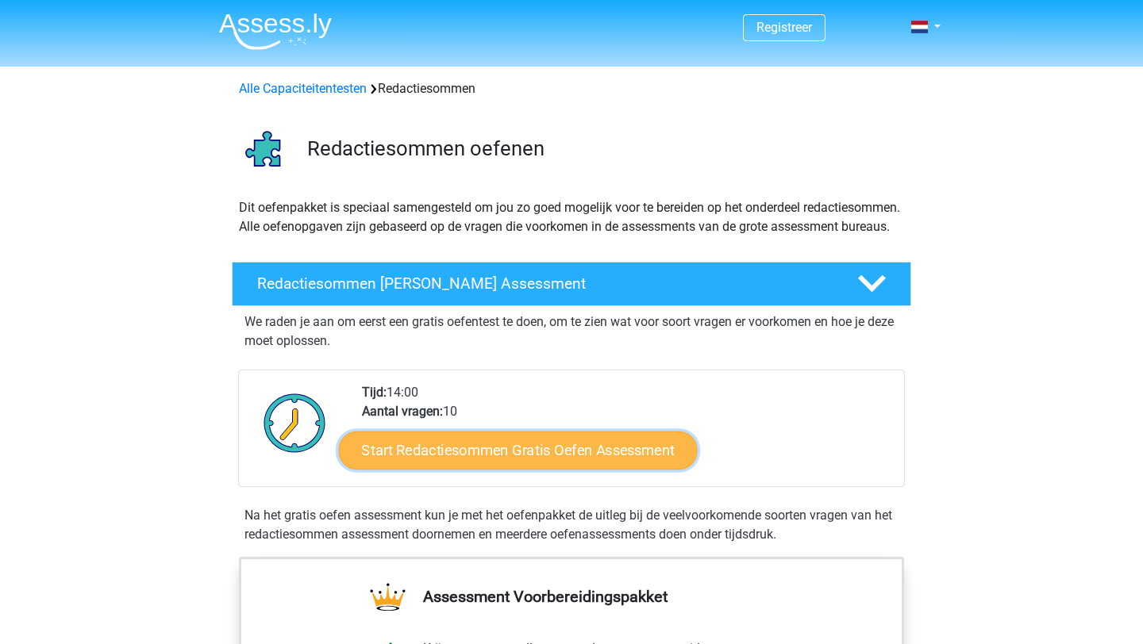
click at [418, 463] on link "Start Redactiesommen Gratis Oefen Assessment" at bounding box center [518, 450] width 359 height 38
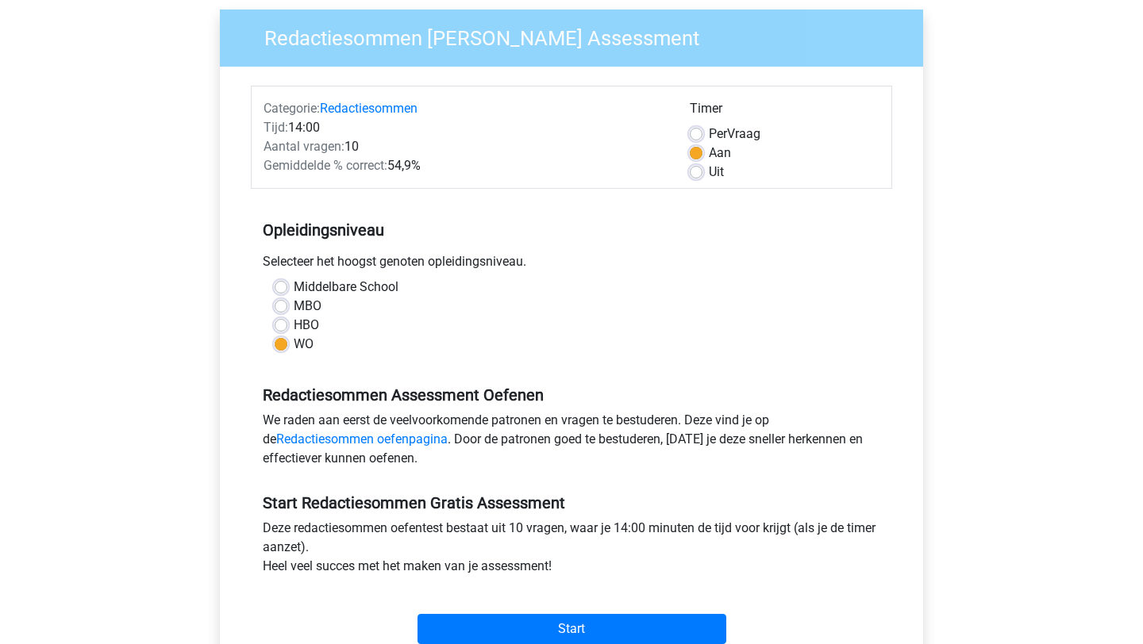
scroll to position [264, 0]
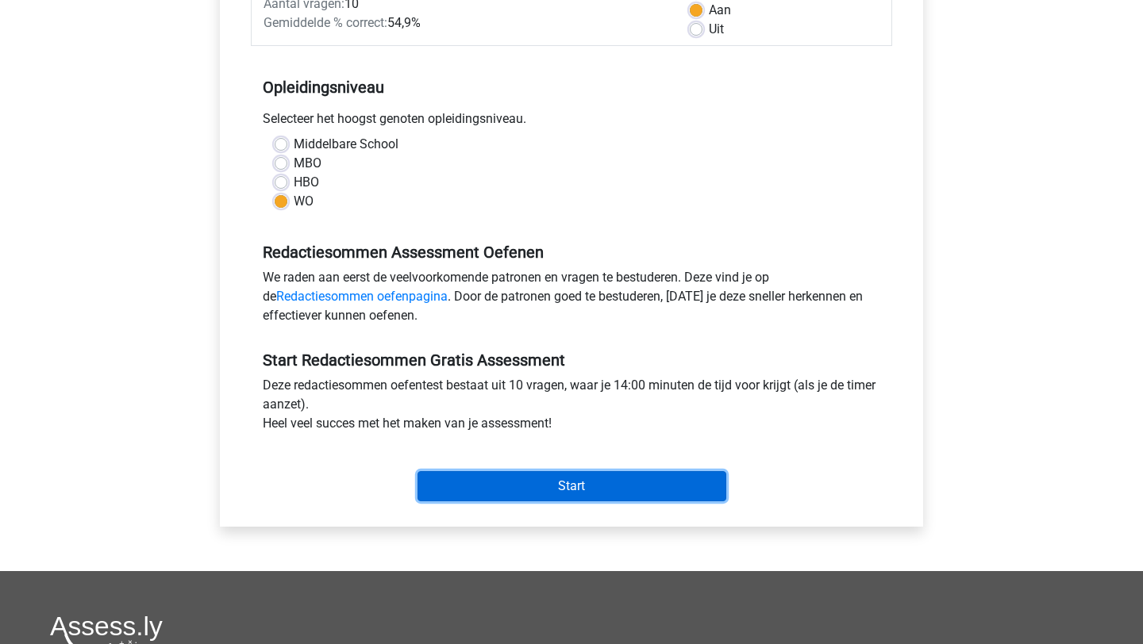
click at [495, 483] on input "Start" at bounding box center [571, 486] width 309 height 30
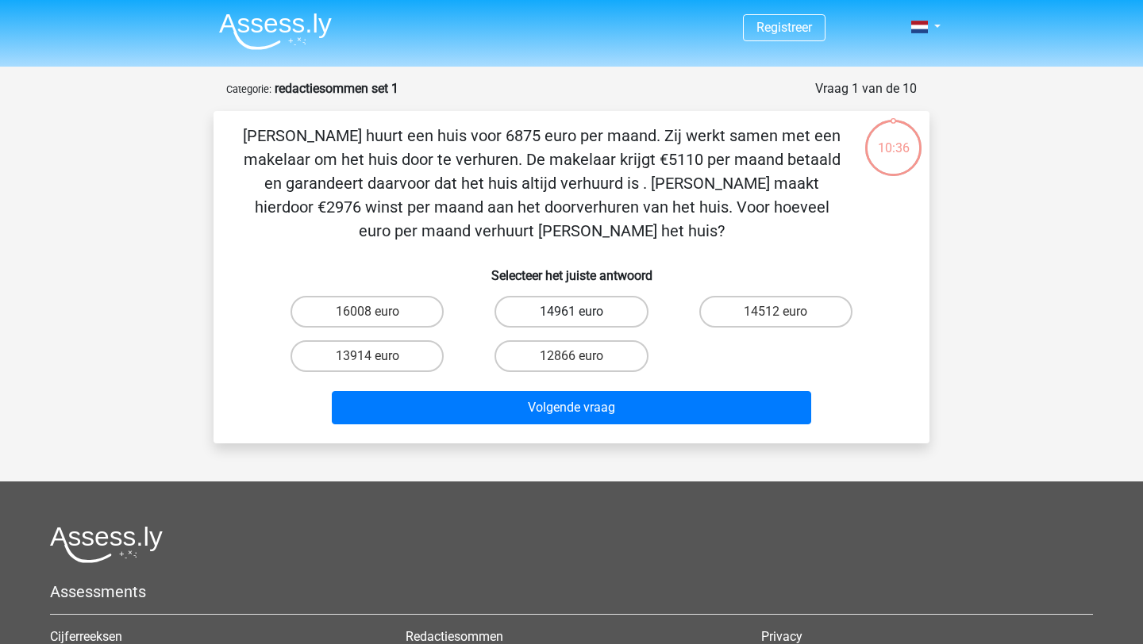
click at [620, 303] on label "14961 euro" at bounding box center [570, 312] width 153 height 32
click at [582, 312] on input "14961 euro" at bounding box center [576, 317] width 10 height 10
radio input "true"
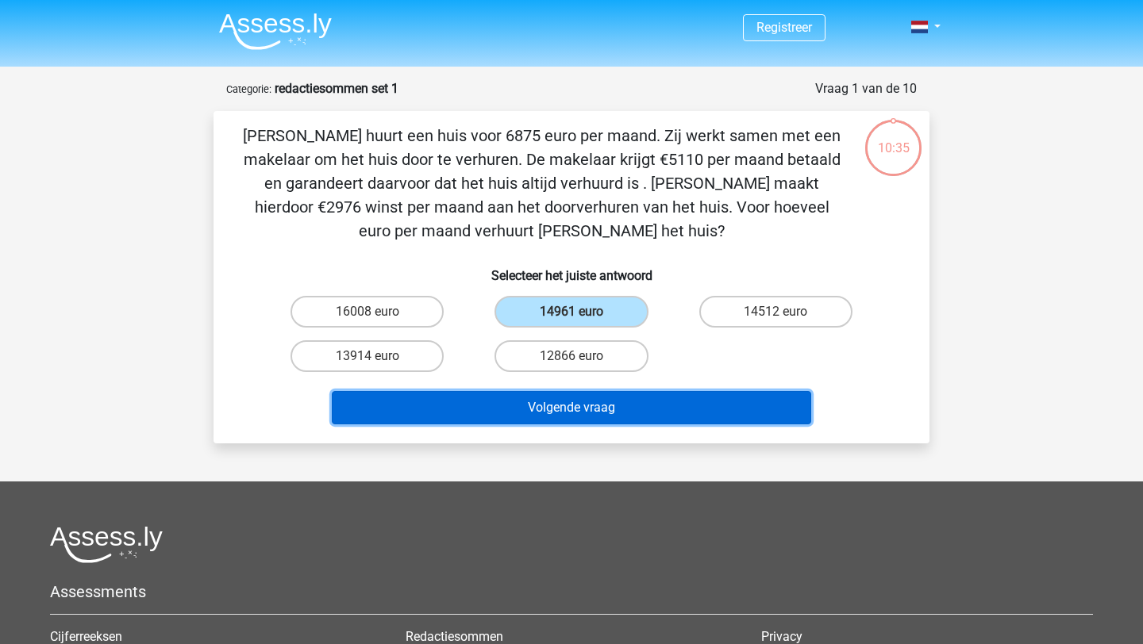
click at [620, 412] on button "Volgende vraag" at bounding box center [572, 407] width 480 height 33
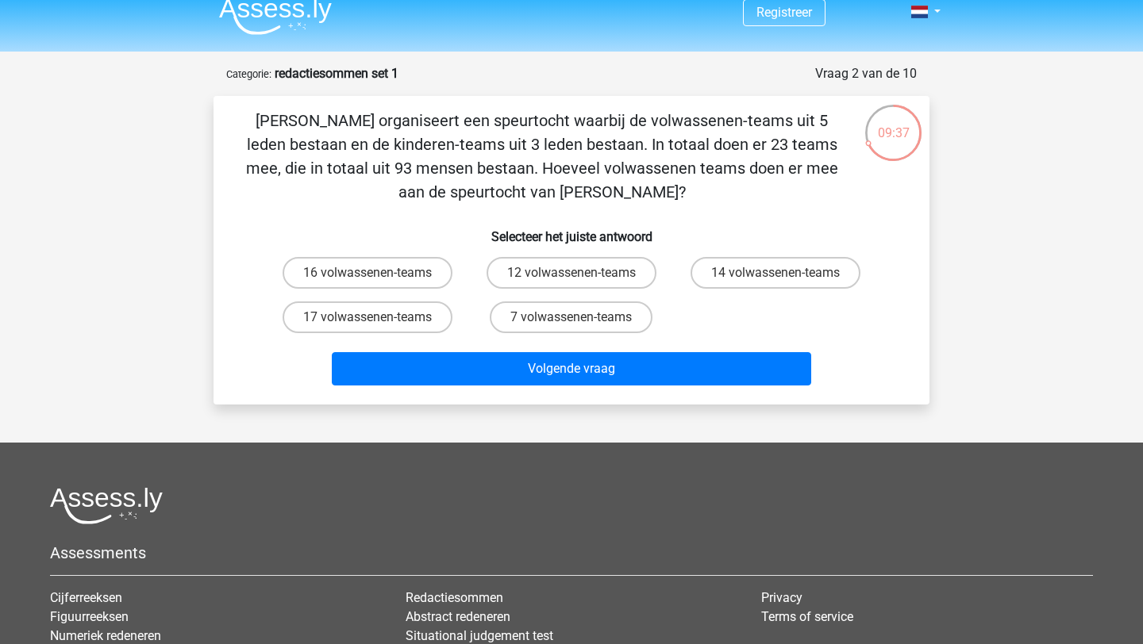
scroll to position [1, 0]
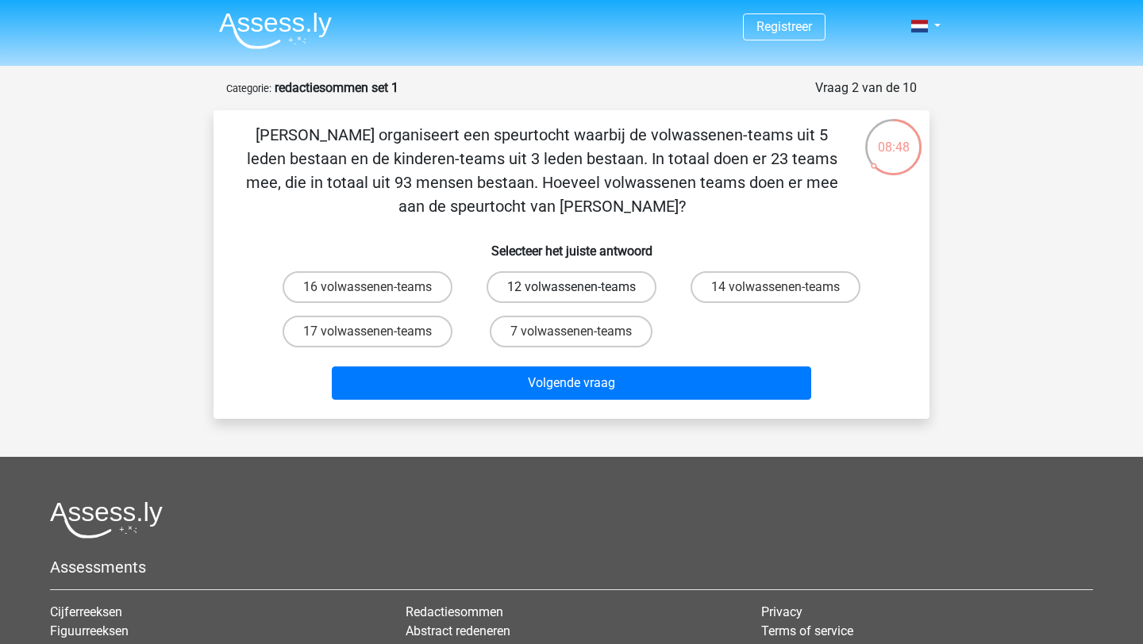
click at [509, 291] on label "12 volwassenen-teams" at bounding box center [572, 287] width 170 height 32
click at [571, 291] on input "12 volwassenen-teams" at bounding box center [576, 292] width 10 height 10
radio input "true"
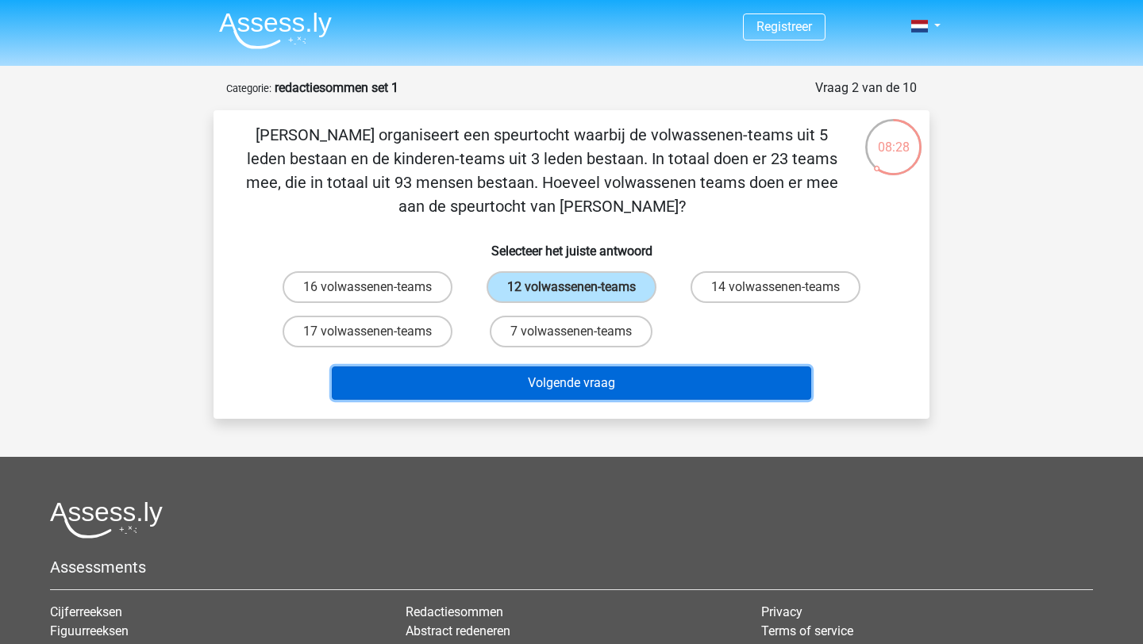
click at [574, 387] on button "Volgende vraag" at bounding box center [572, 383] width 480 height 33
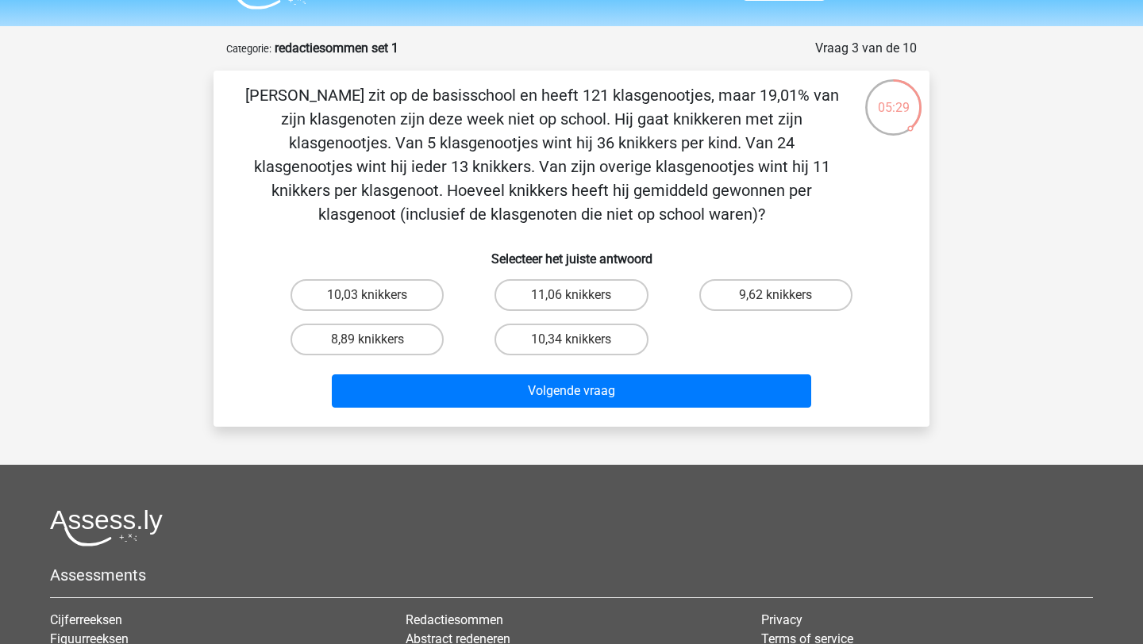
scroll to position [0, 0]
